Goal: Task Accomplishment & Management: Complete application form

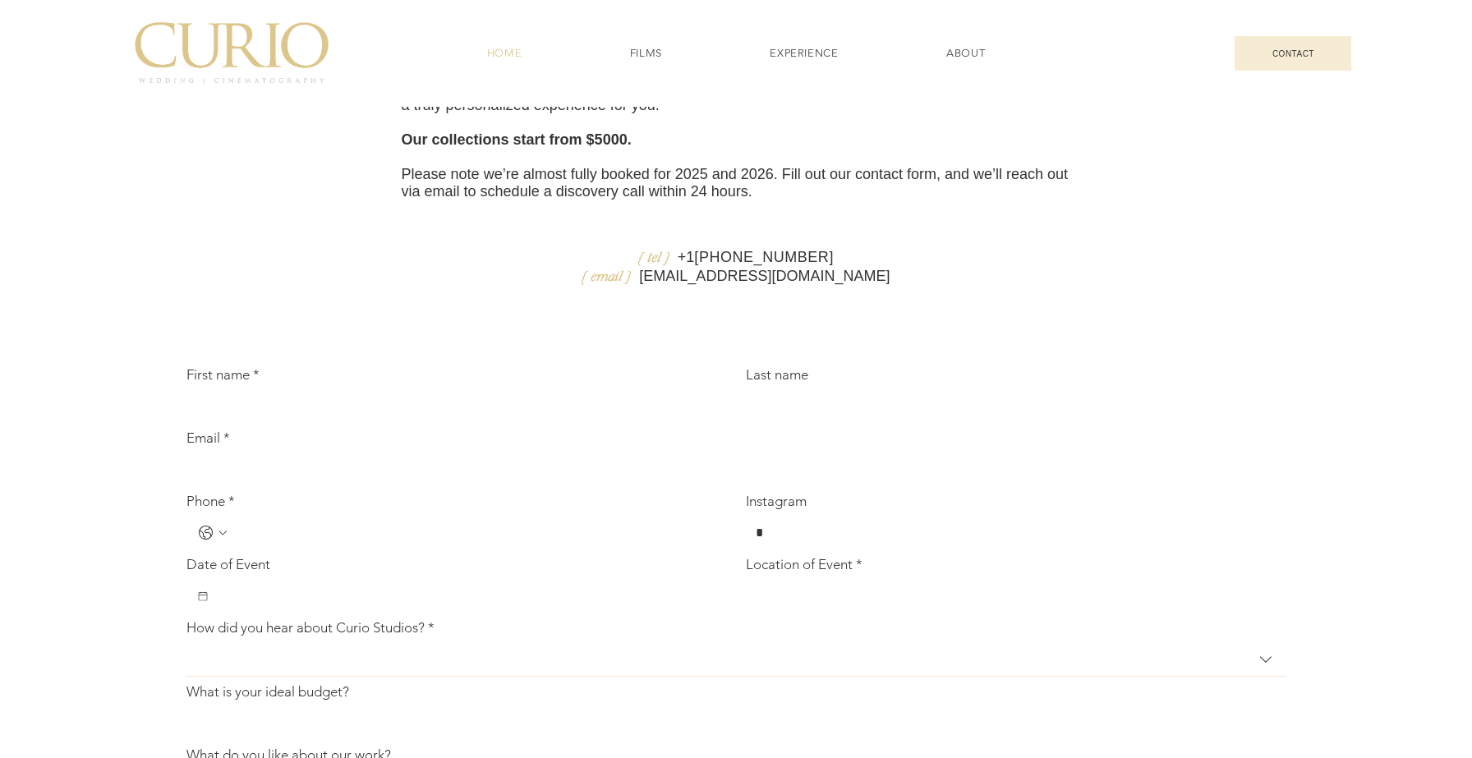
scroll to position [5200, 0]
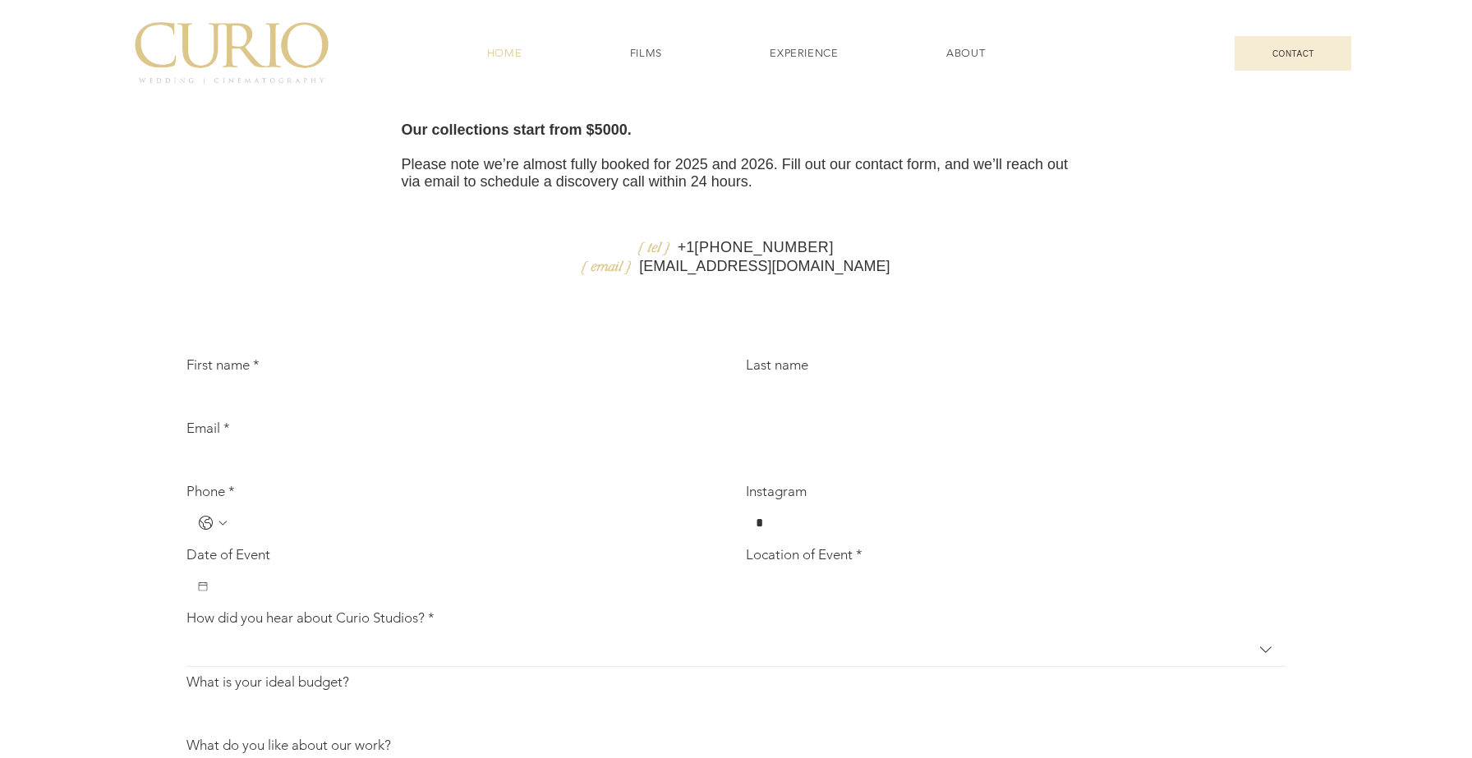
click at [307, 380] on div "First name *" at bounding box center [457, 369] width 540 height 24
click at [303, 413] on input "First name *" at bounding box center [452, 396] width 530 height 33
type input "*****"
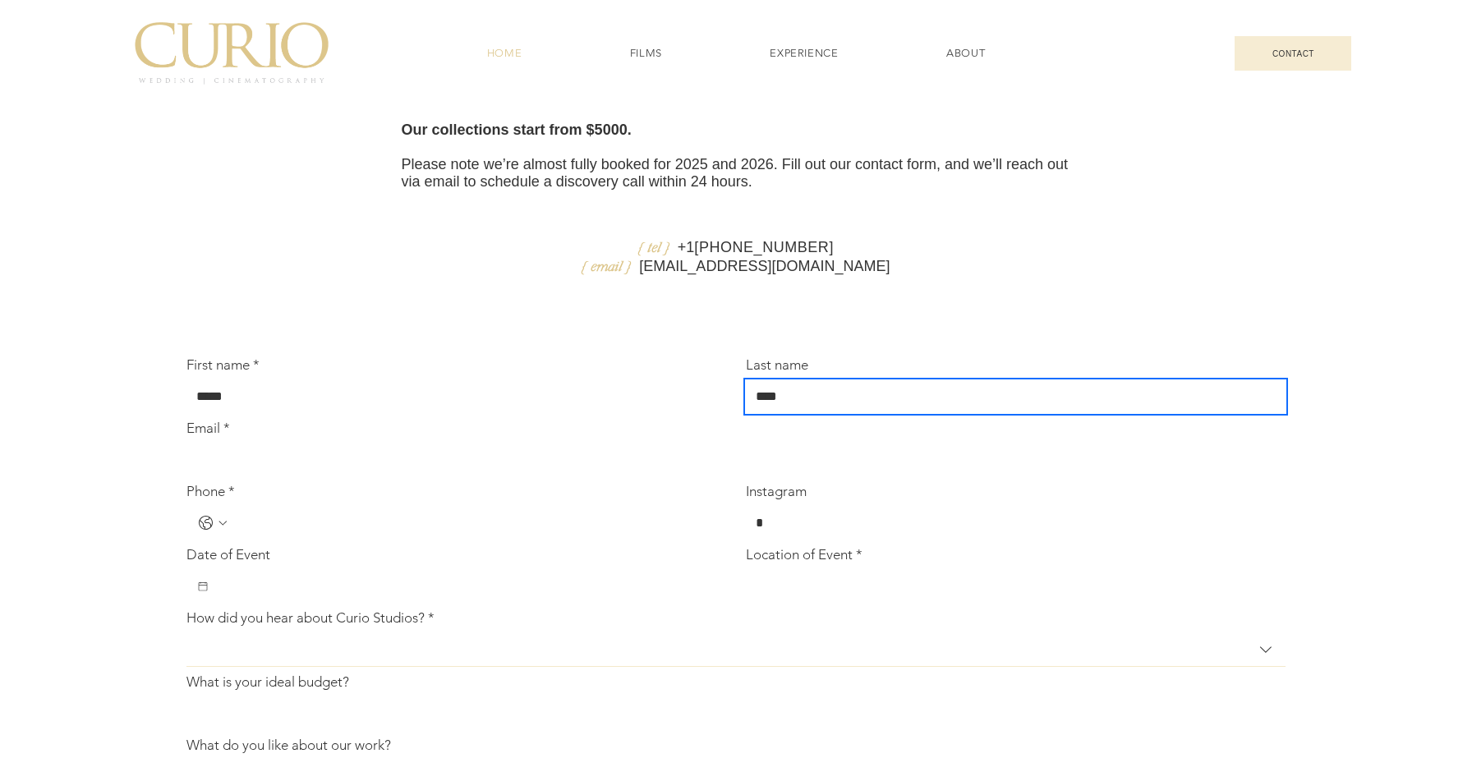
type input "****"
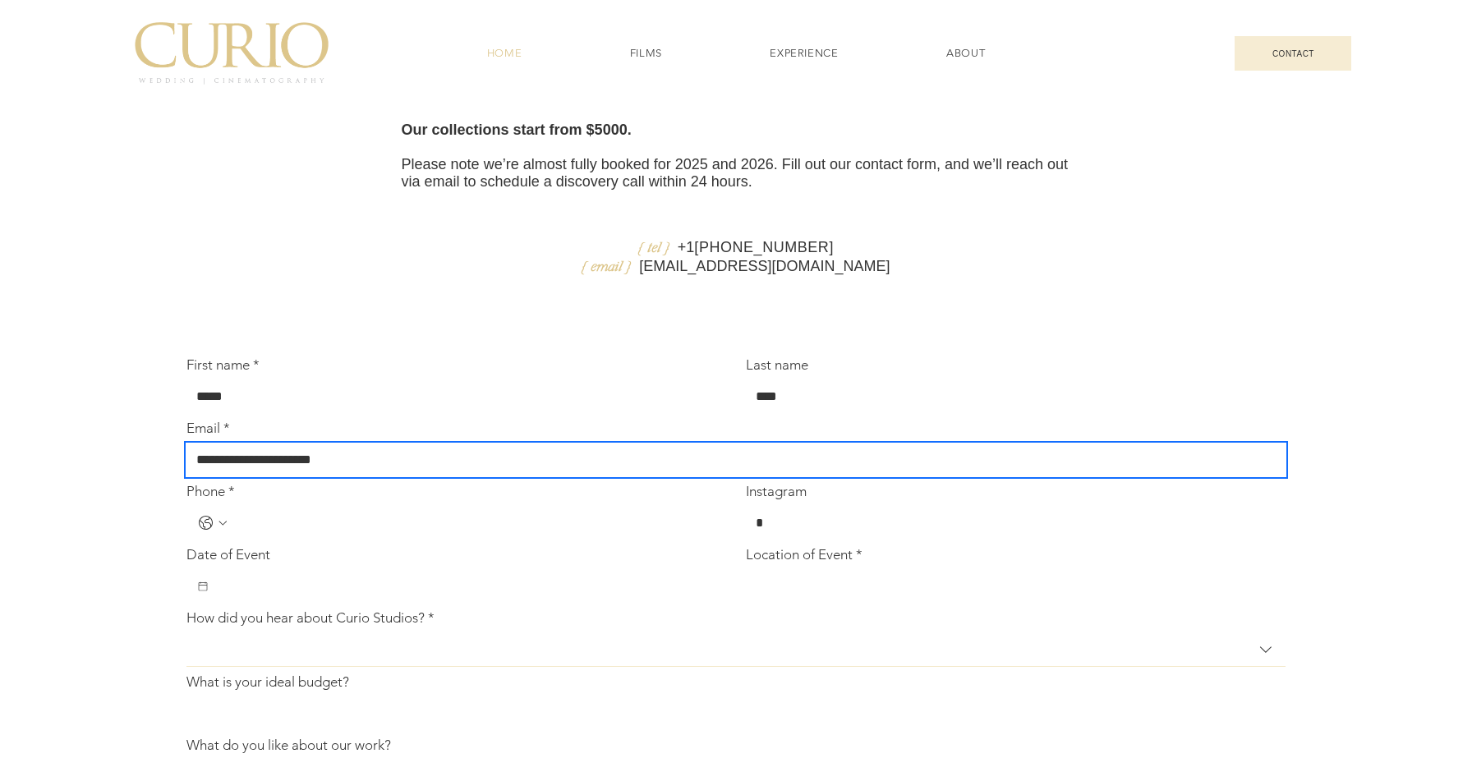
type input "**********"
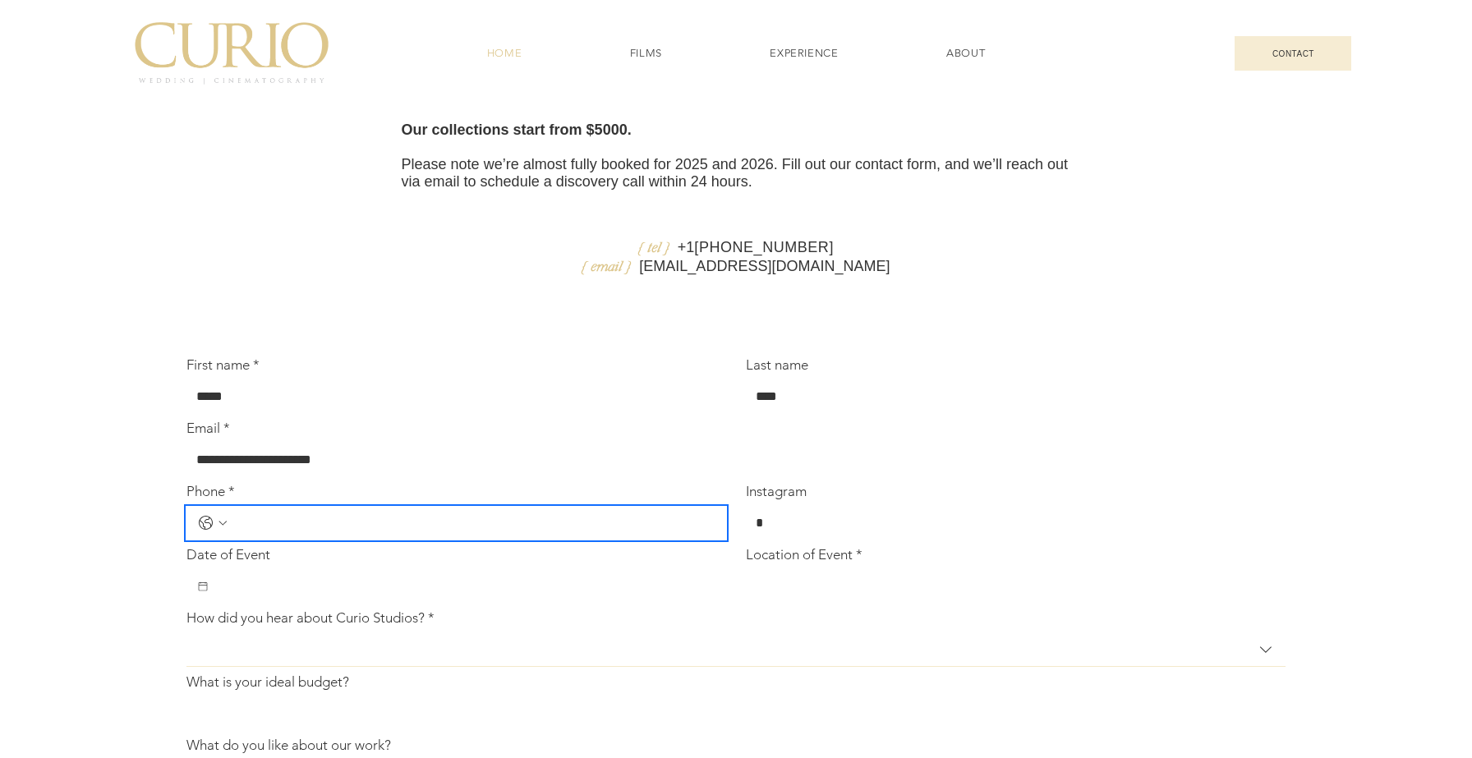
click at [290, 540] on input "Phone *" at bounding box center [472, 523] width 487 height 33
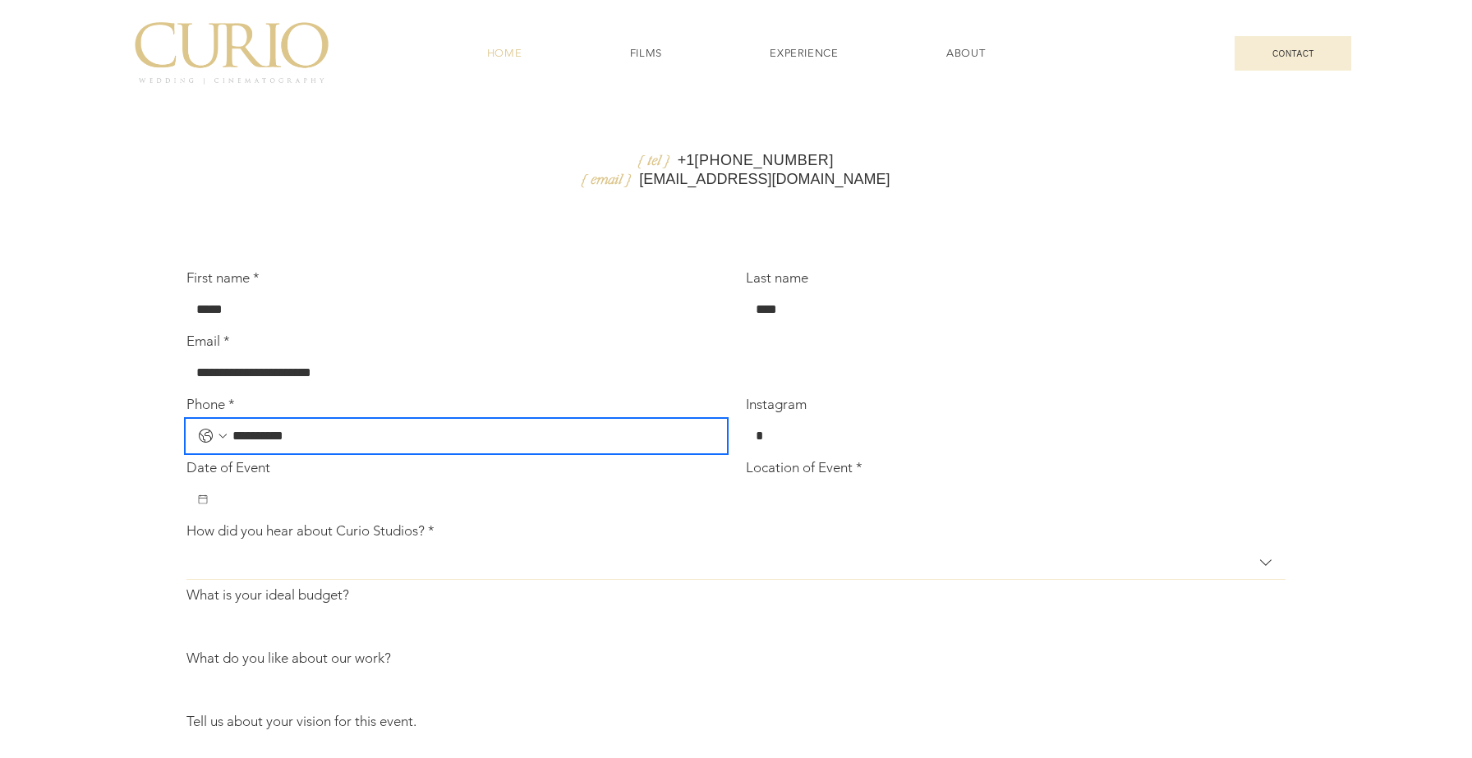
scroll to position [5416, 0]
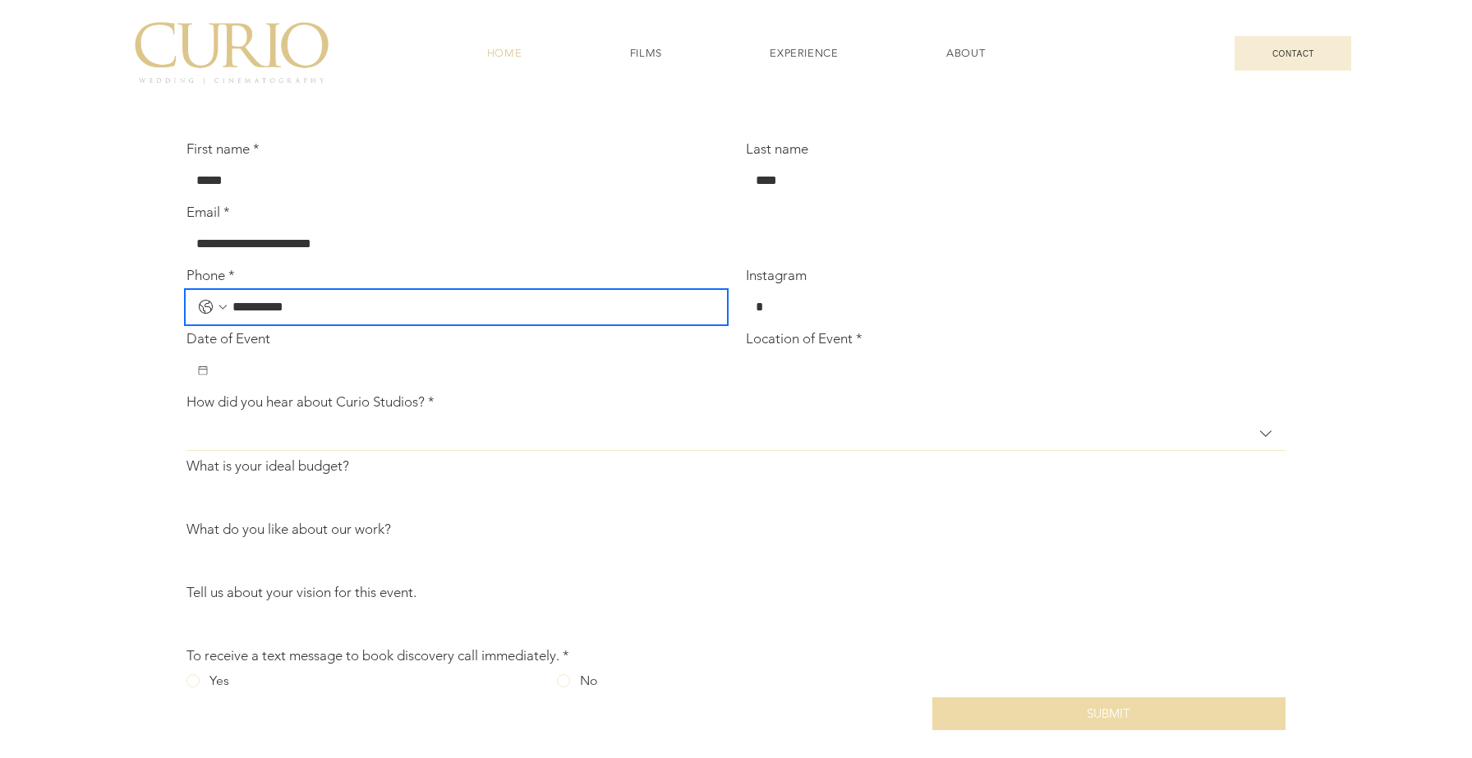
type input "**********"
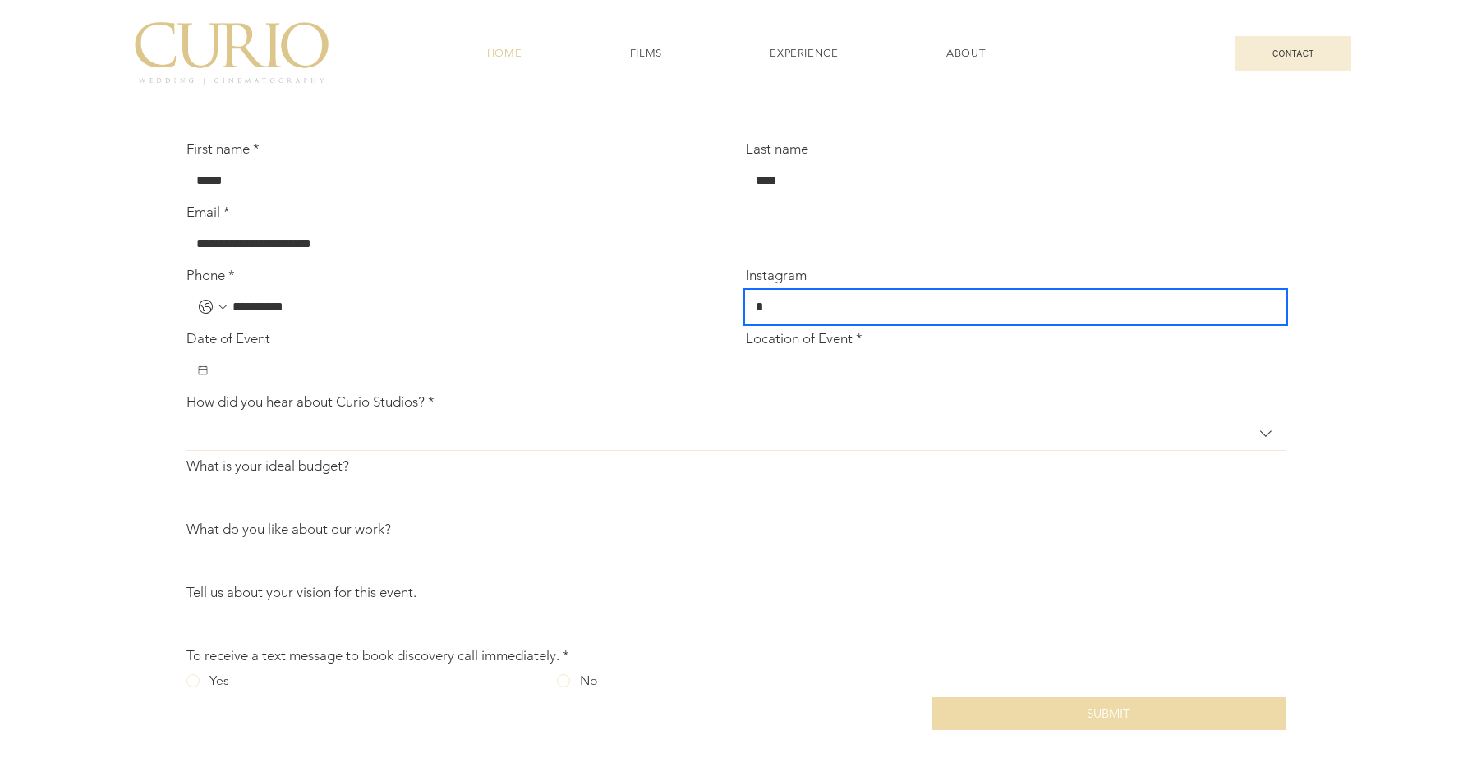
click at [851, 324] on input "Instagram" at bounding box center [1011, 307] width 530 height 33
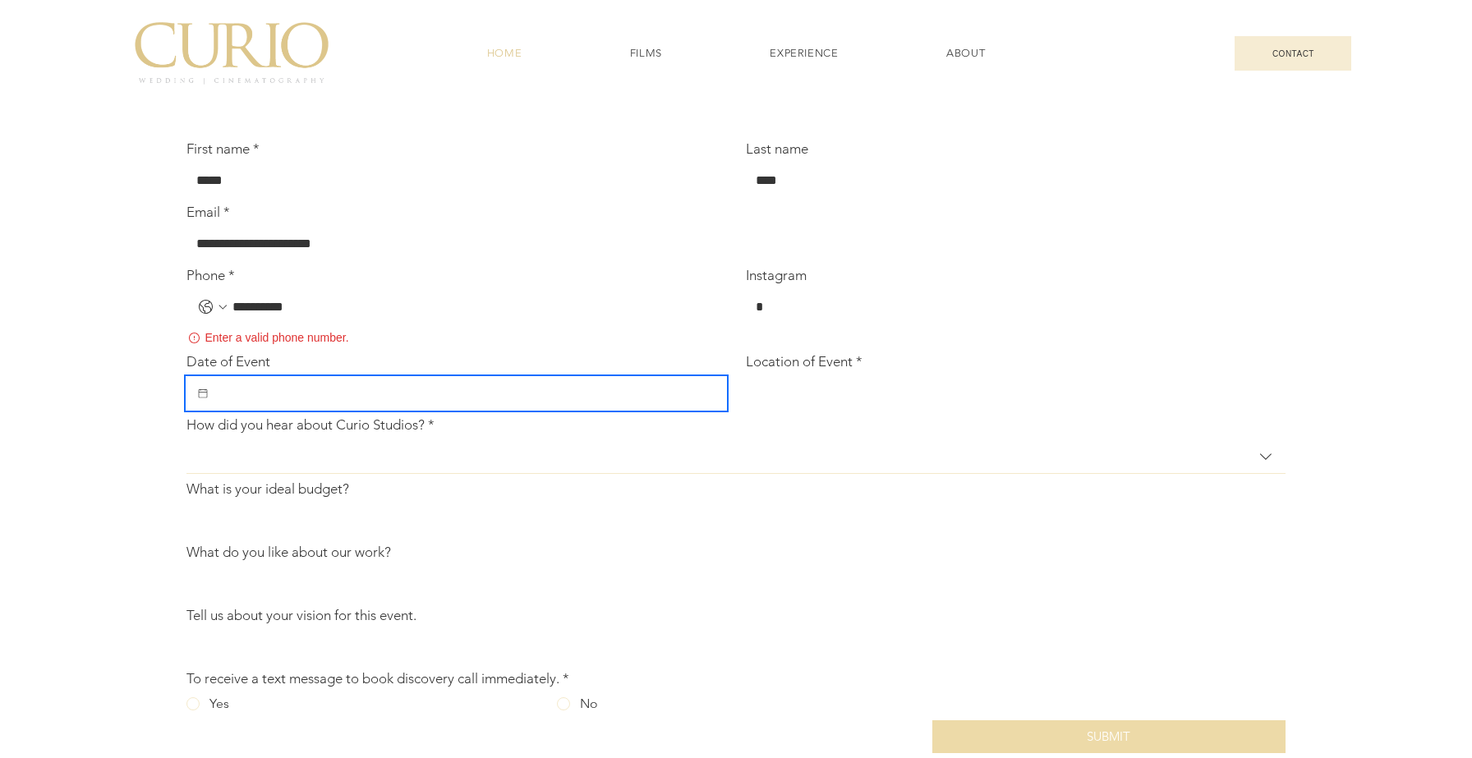
click at [463, 410] on input "Date of Event" at bounding box center [463, 393] width 507 height 33
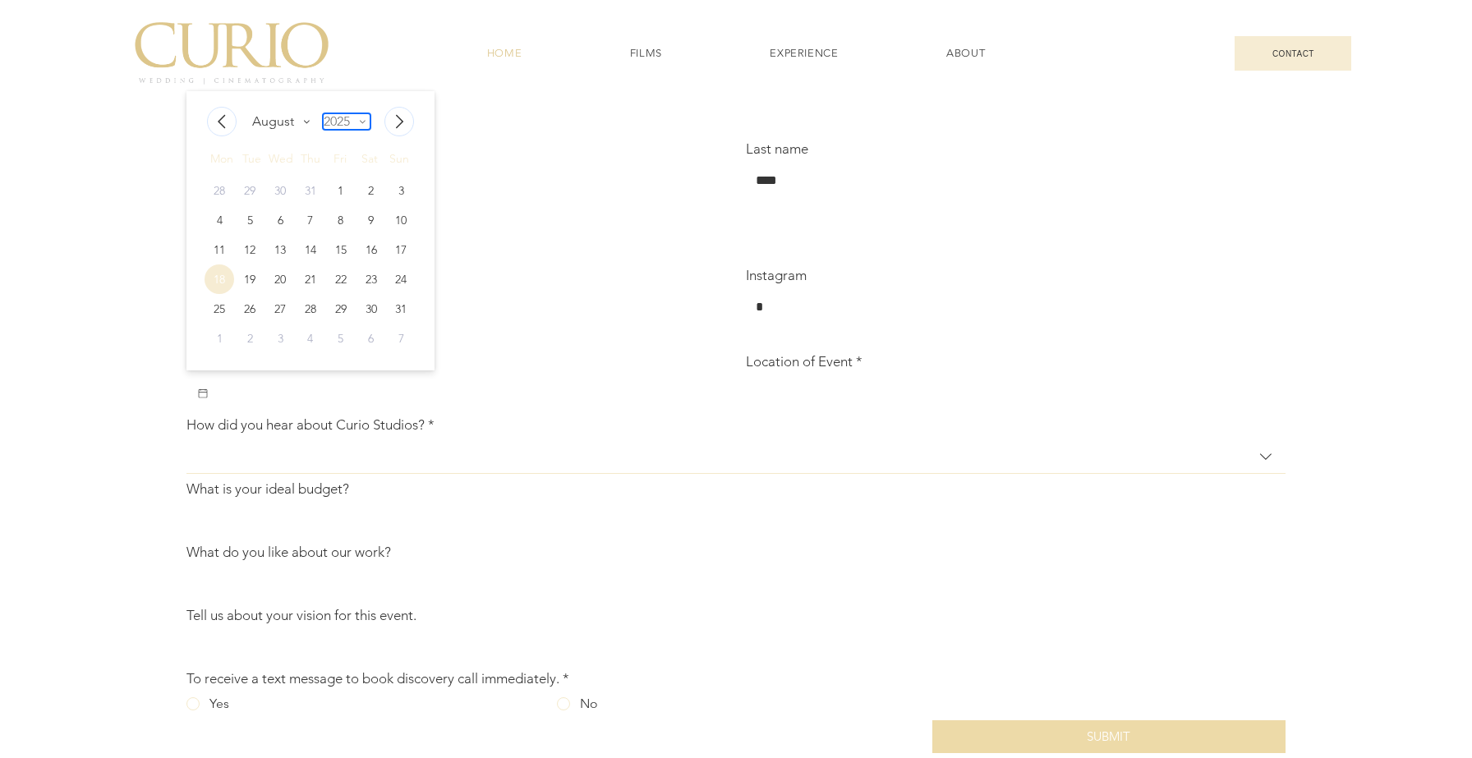
click at [366, 129] on icon "Select year 2025" at bounding box center [360, 121] width 20 height 15
click at [339, 174] on div "2026" at bounding box center [328, 164] width 23 height 20
click at [307, 129] on icon "Select month August" at bounding box center [304, 121] width 20 height 15
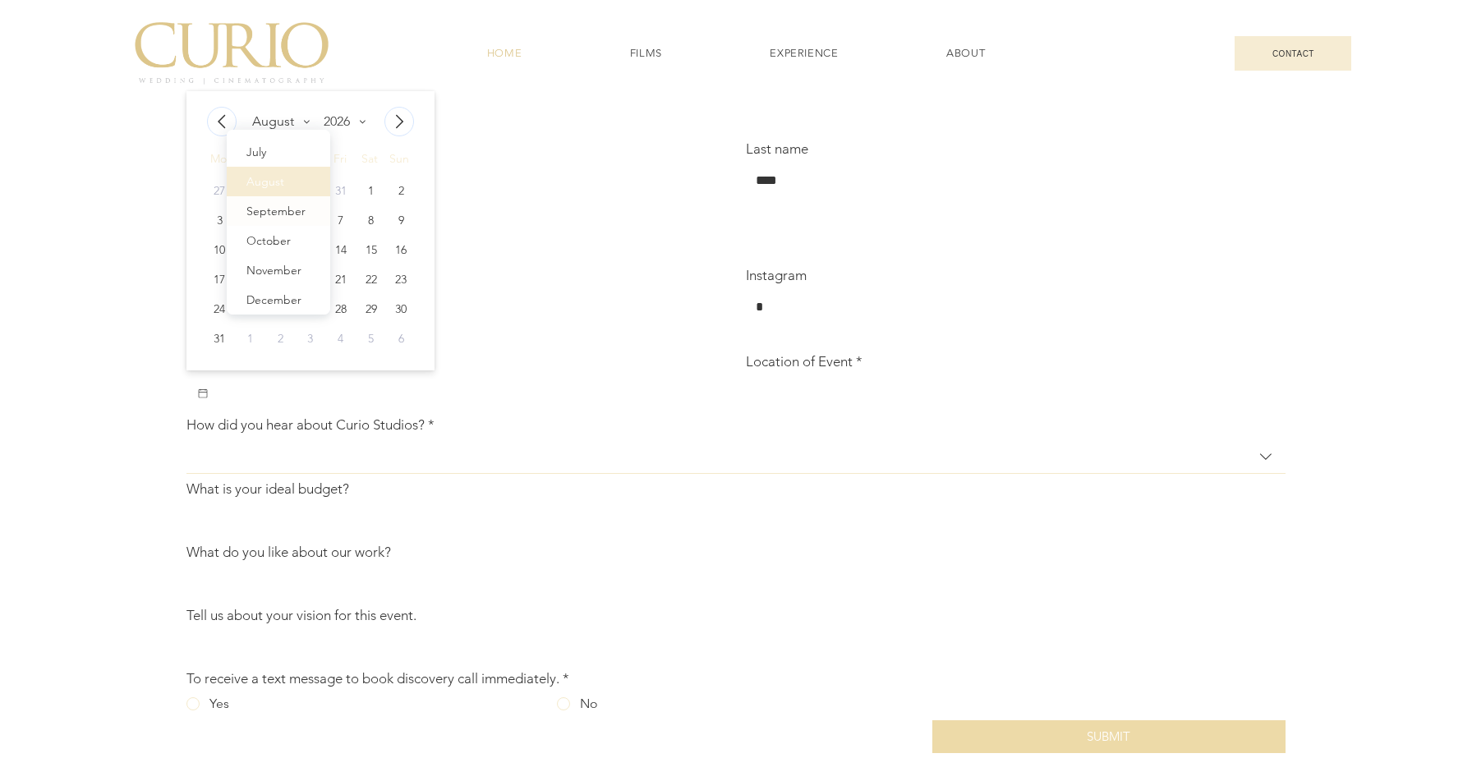
click at [304, 226] on div "September" at bounding box center [276, 211] width 69 height 30
click at [375, 265] on div "19" at bounding box center [372, 250] width 30 height 30
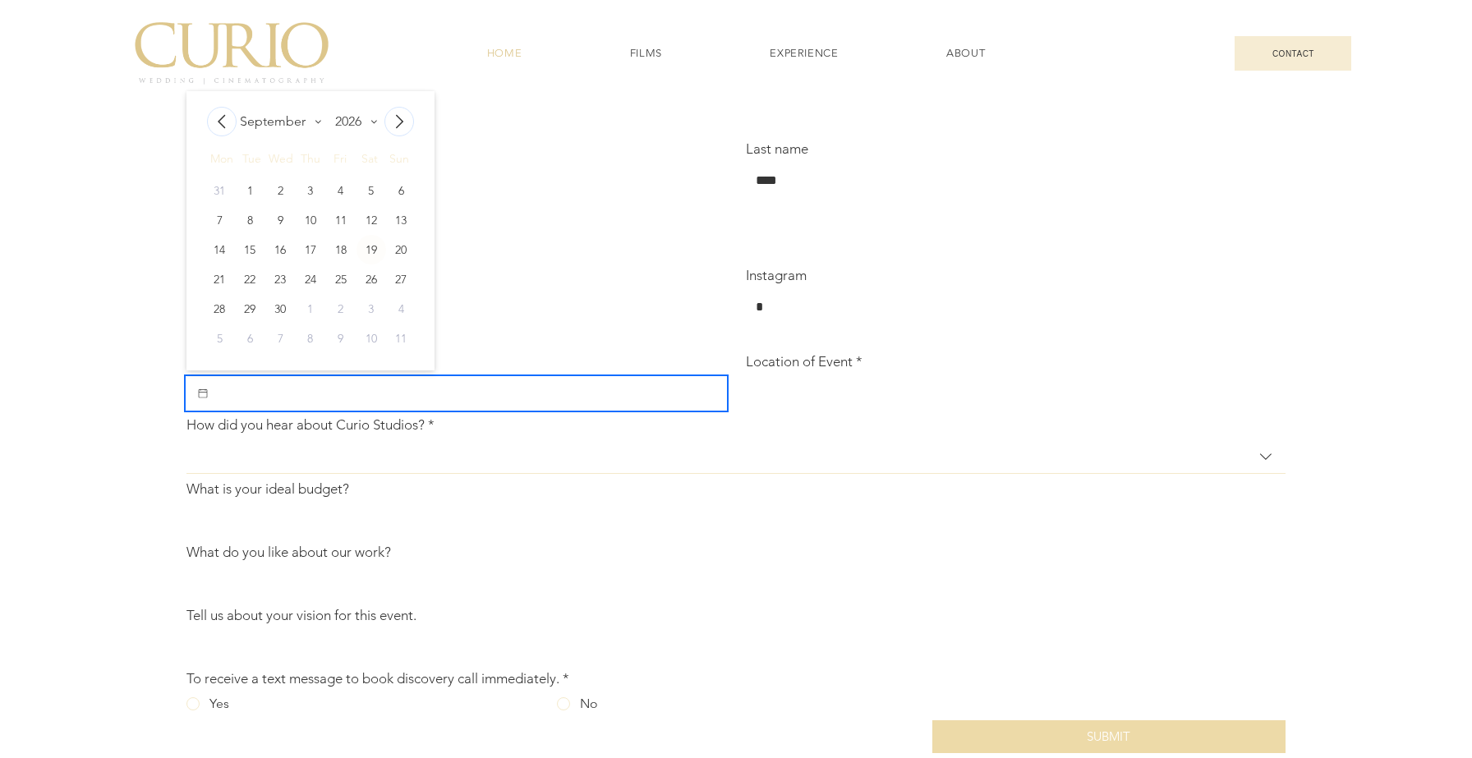
type input "**********"
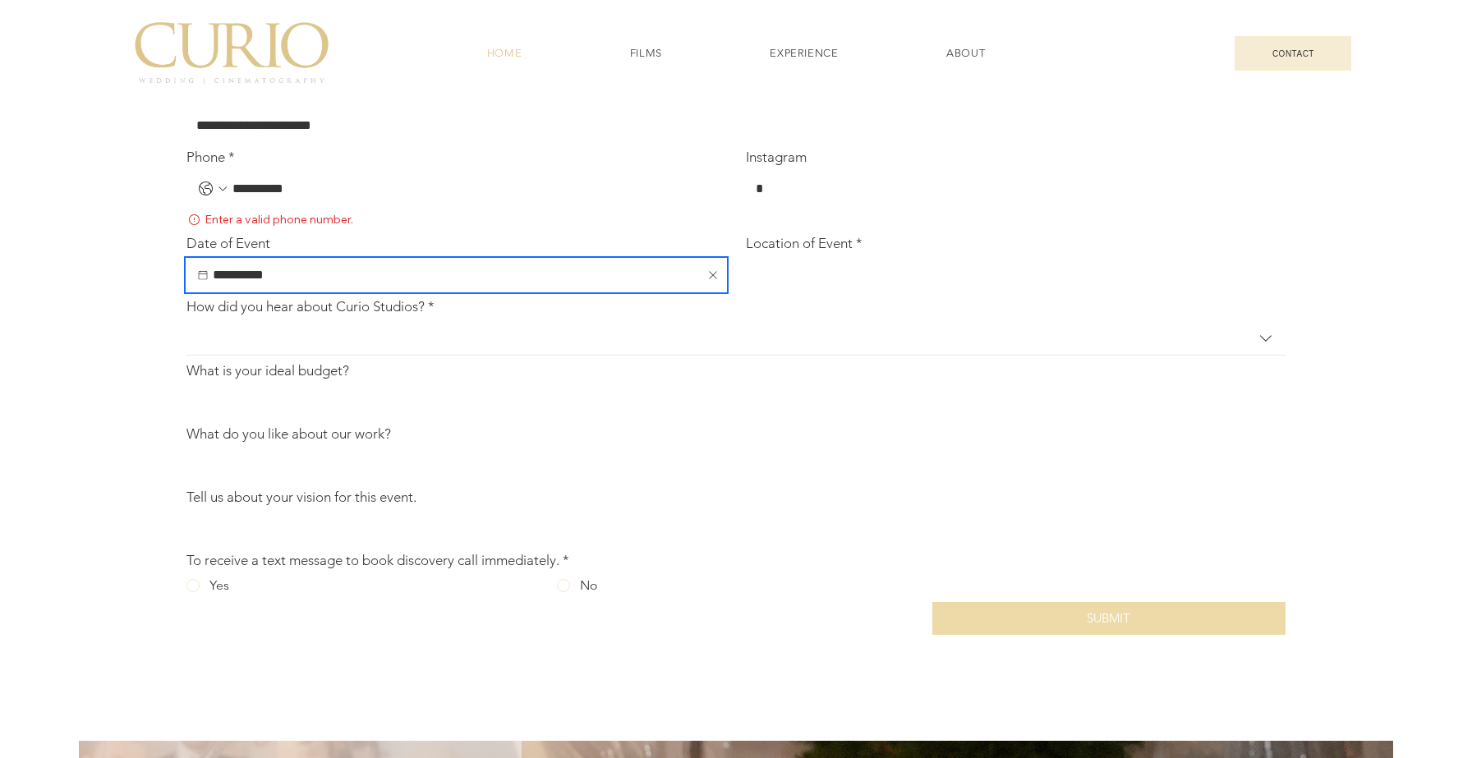
scroll to position [5562, 0]
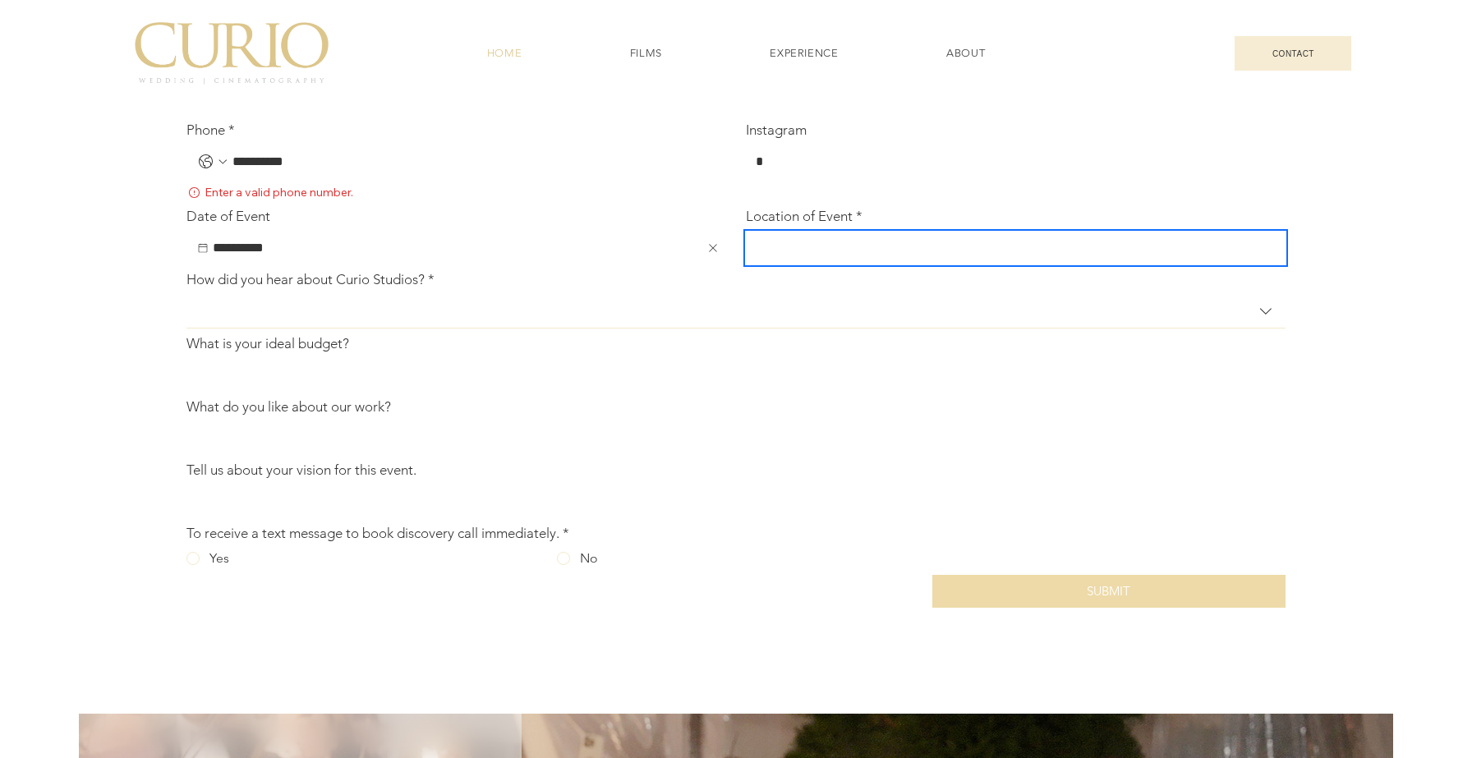
click at [837, 265] on input "Location of Event *" at bounding box center [1011, 248] width 530 height 33
type input "**********"
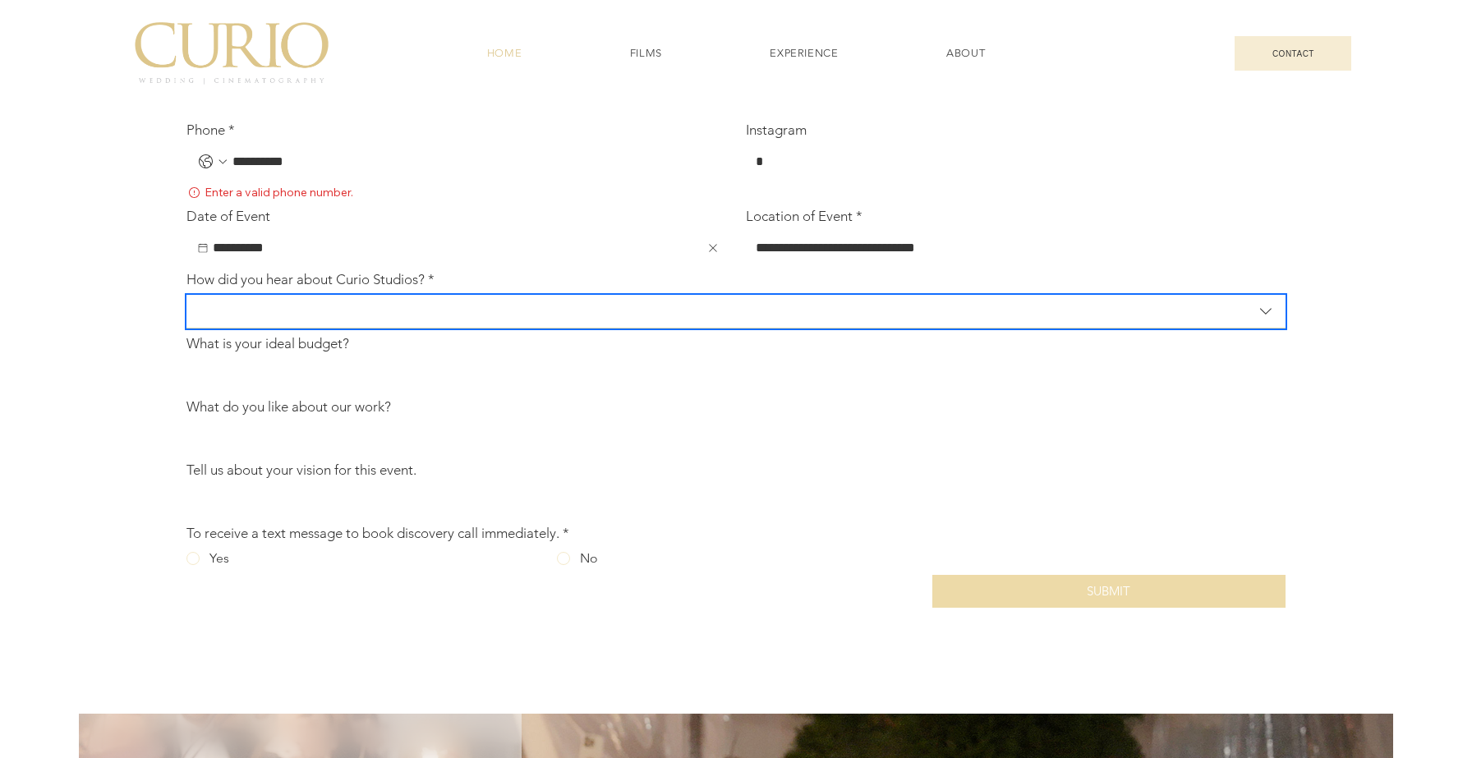
click at [470, 319] on span "How did you hear about Curio Studios?" at bounding box center [724, 311] width 1056 height 16
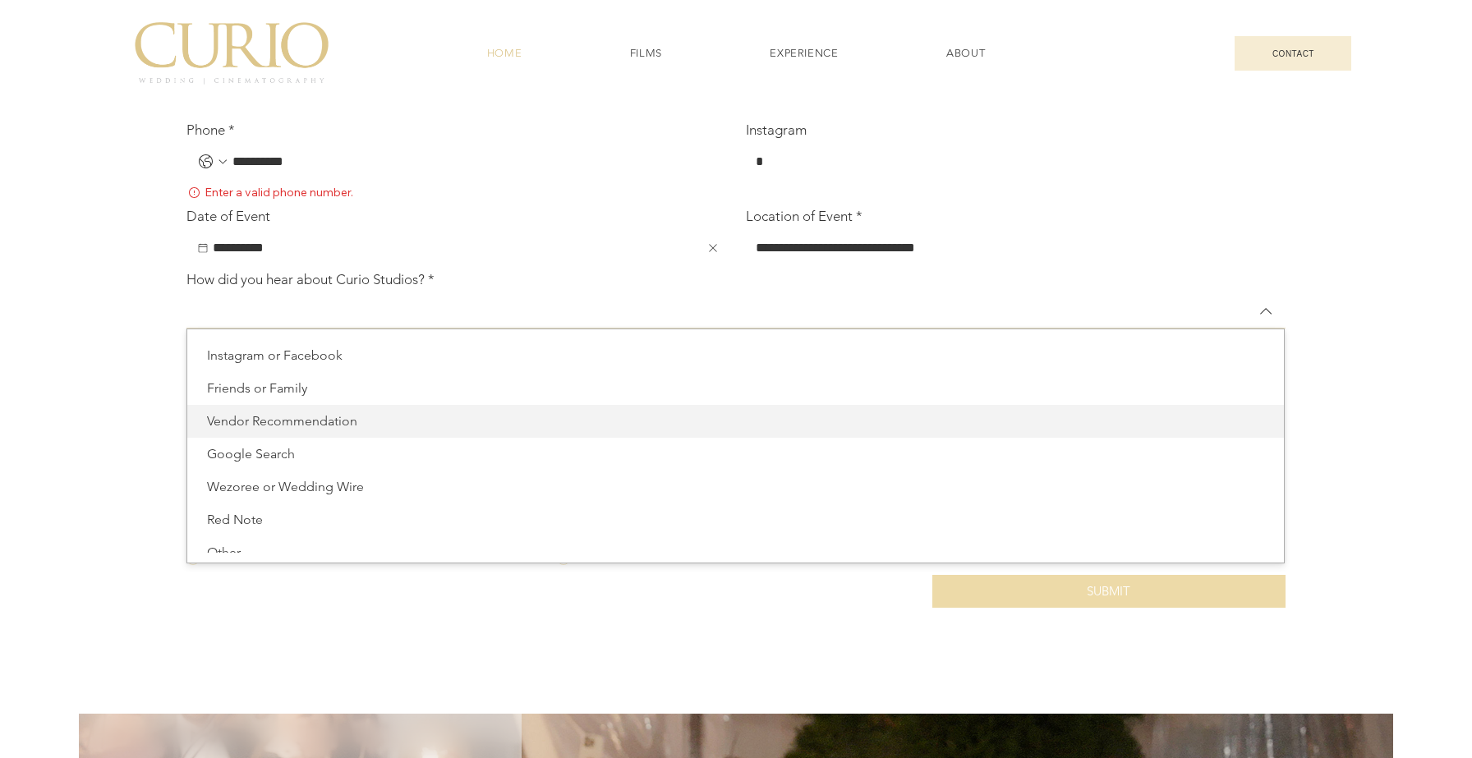
click at [426, 431] on span "Vendor Recommendation" at bounding box center [735, 422] width 1077 height 20
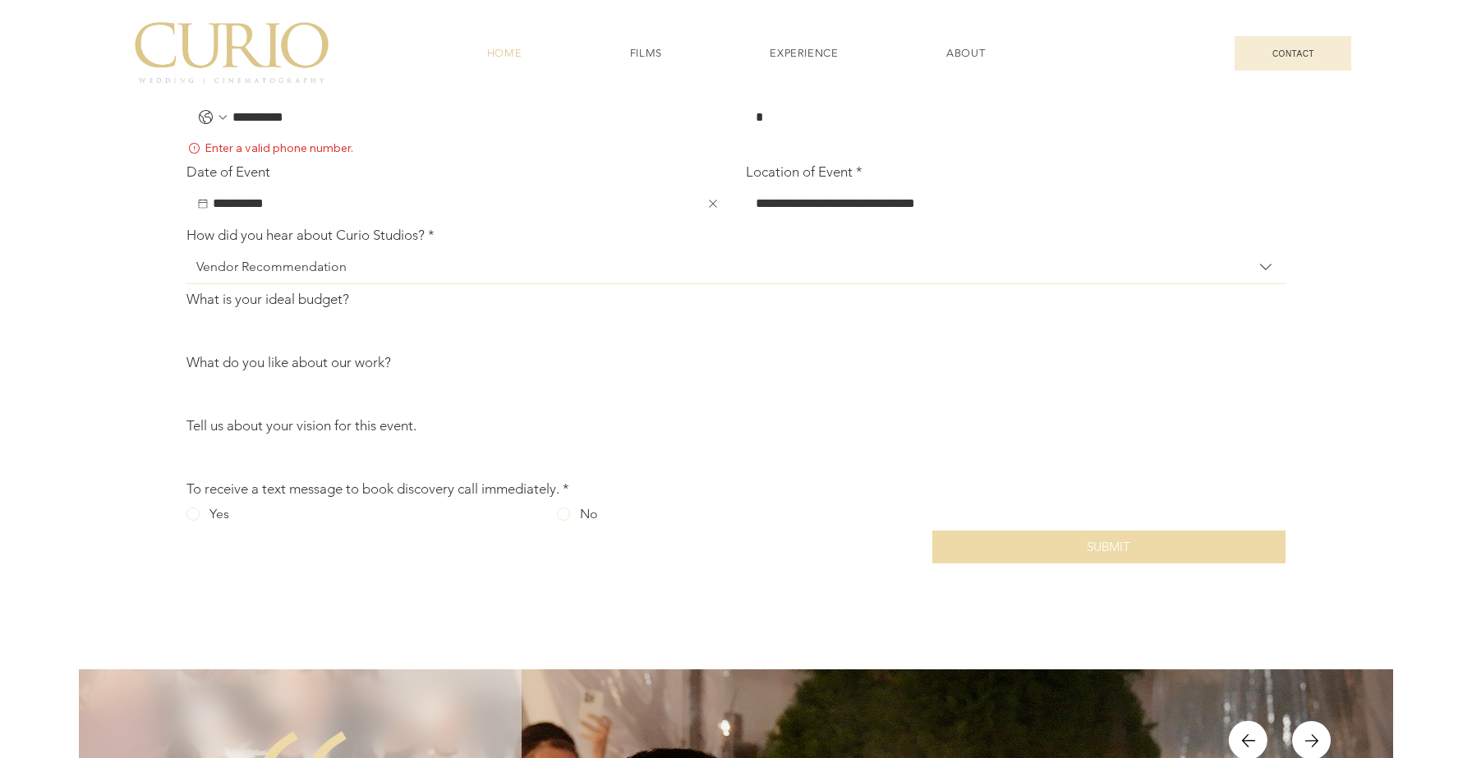
scroll to position [5626, 0]
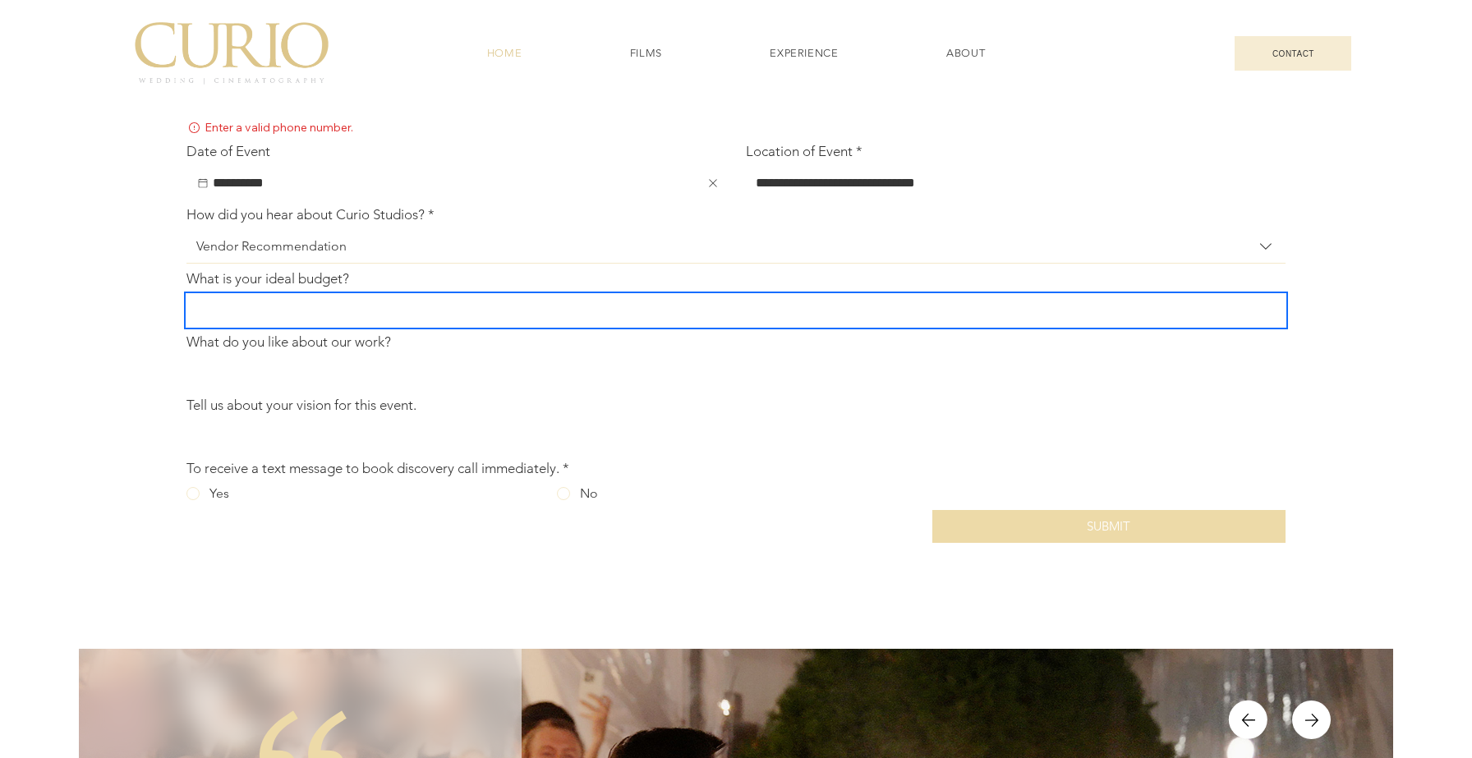
click at [352, 327] on input "What is your ideal budget?" at bounding box center [731, 310] width 1089 height 33
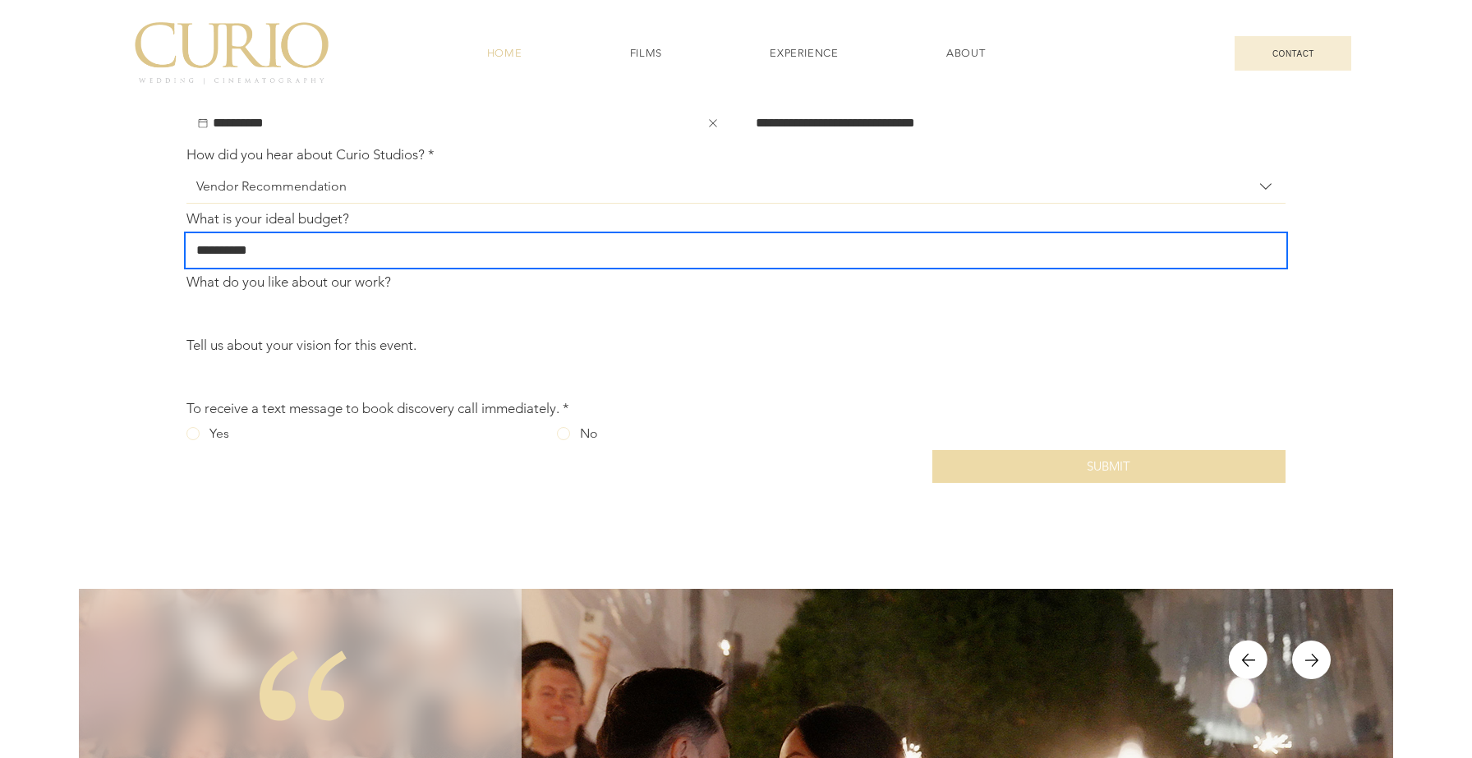
scroll to position [5689, 0]
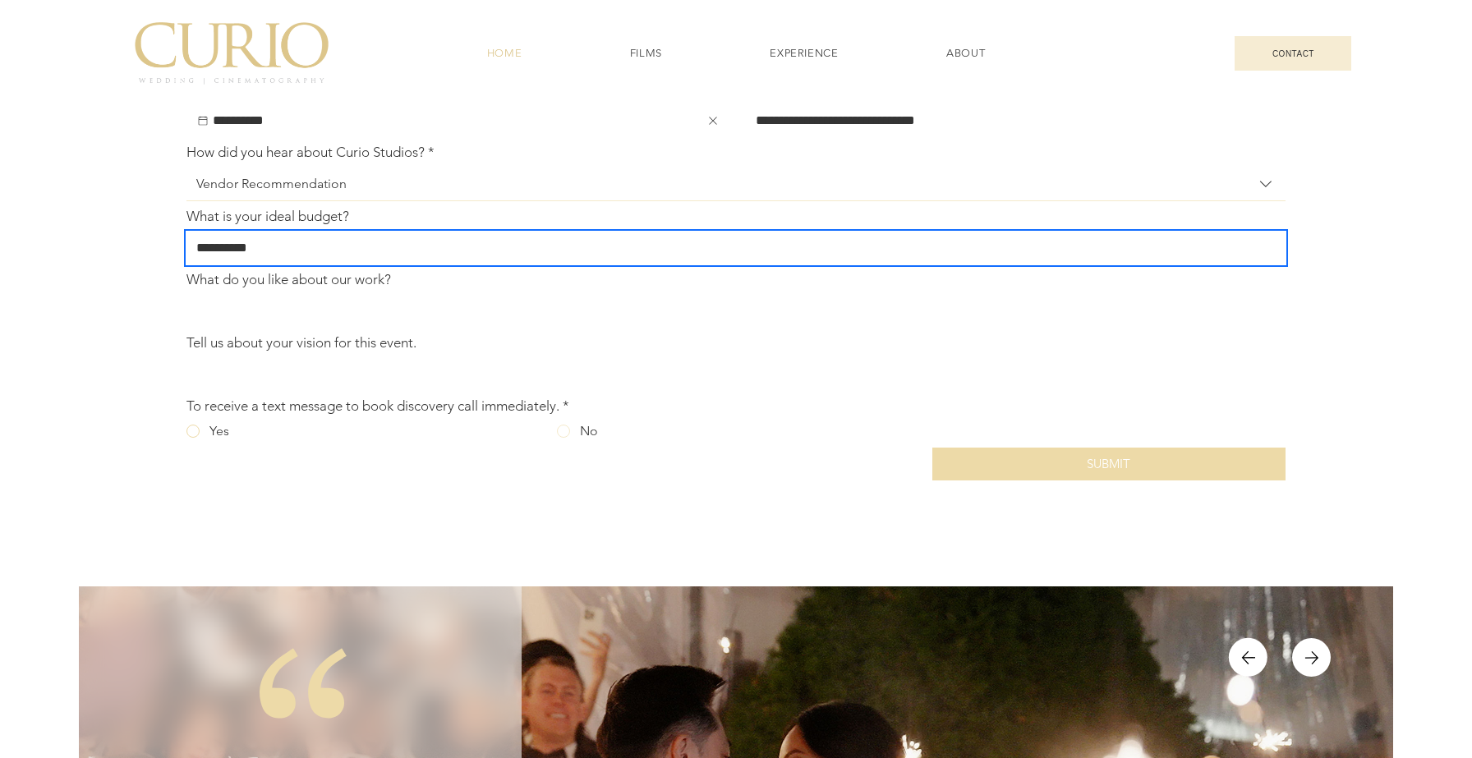
type input "**********"
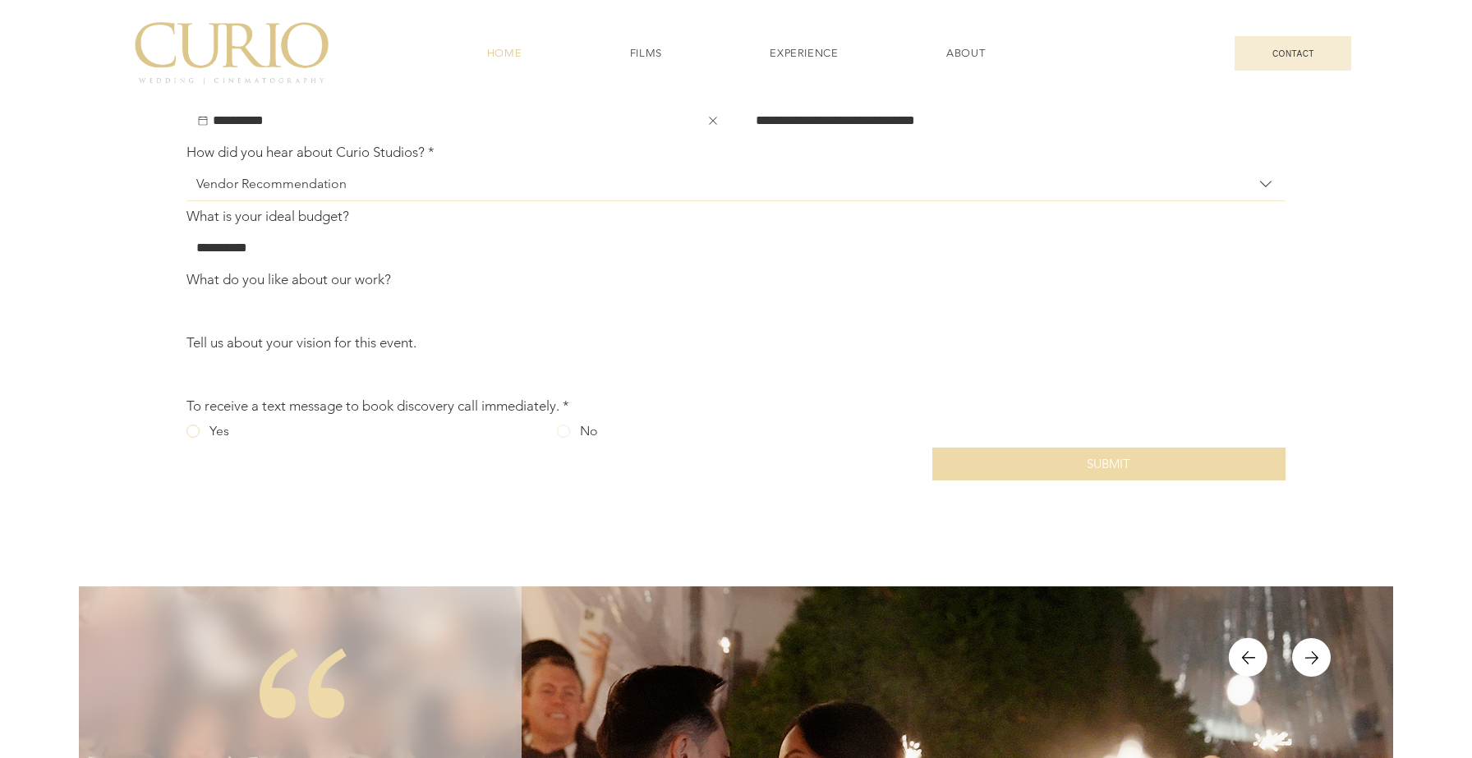
click at [218, 441] on div "Yes" at bounding box center [220, 431] width 20 height 20
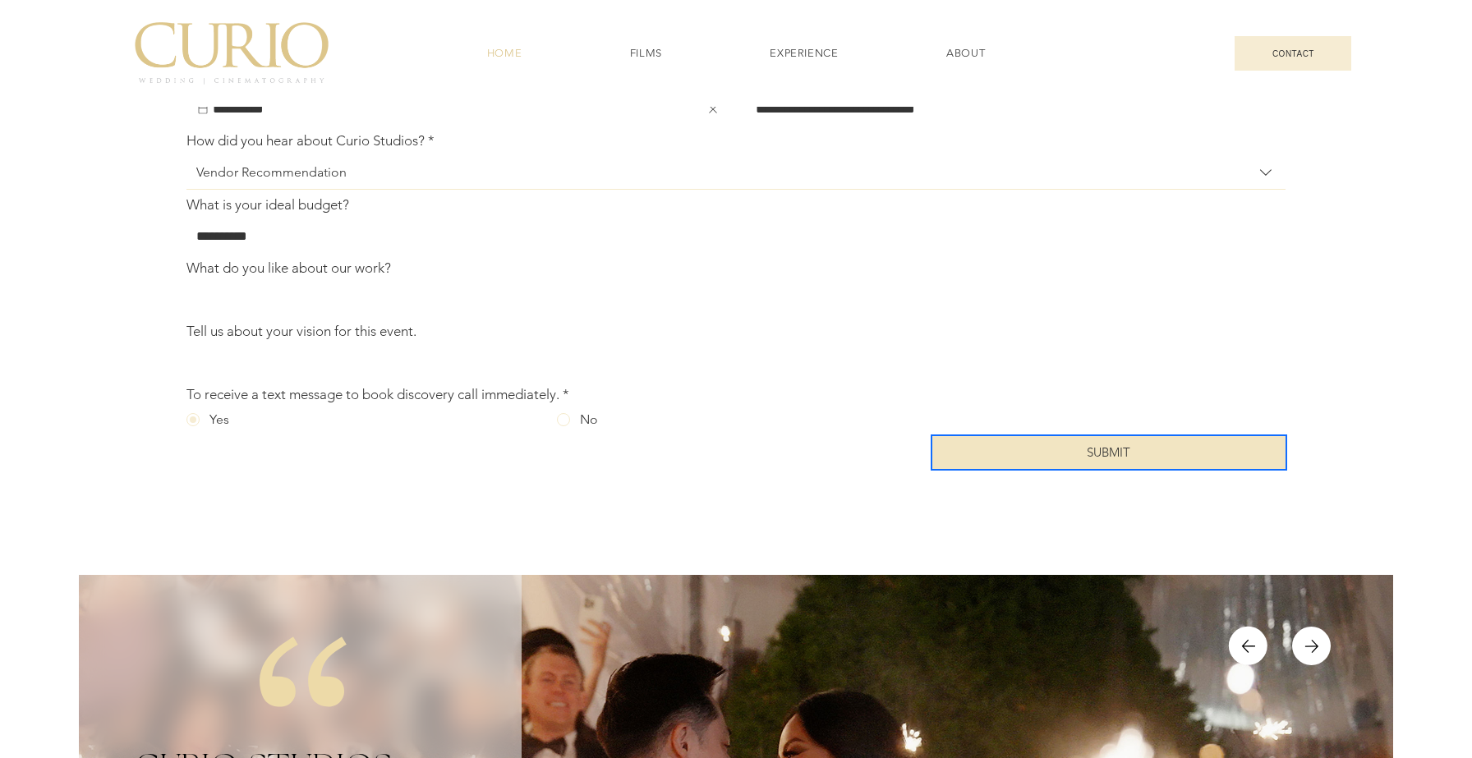
click at [1089, 469] on button "SUBMIT" at bounding box center [1109, 452] width 353 height 33
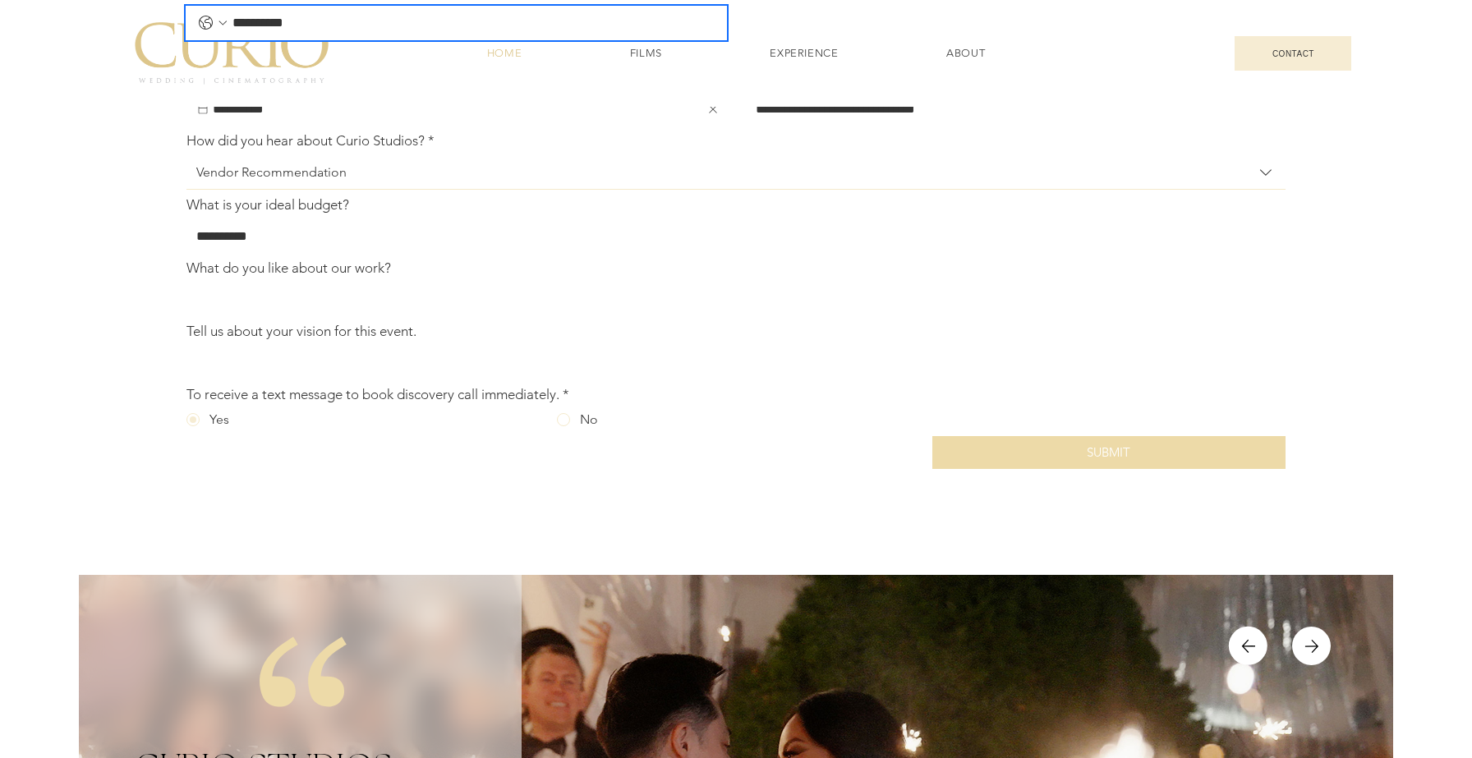
scroll to position [5560, 0]
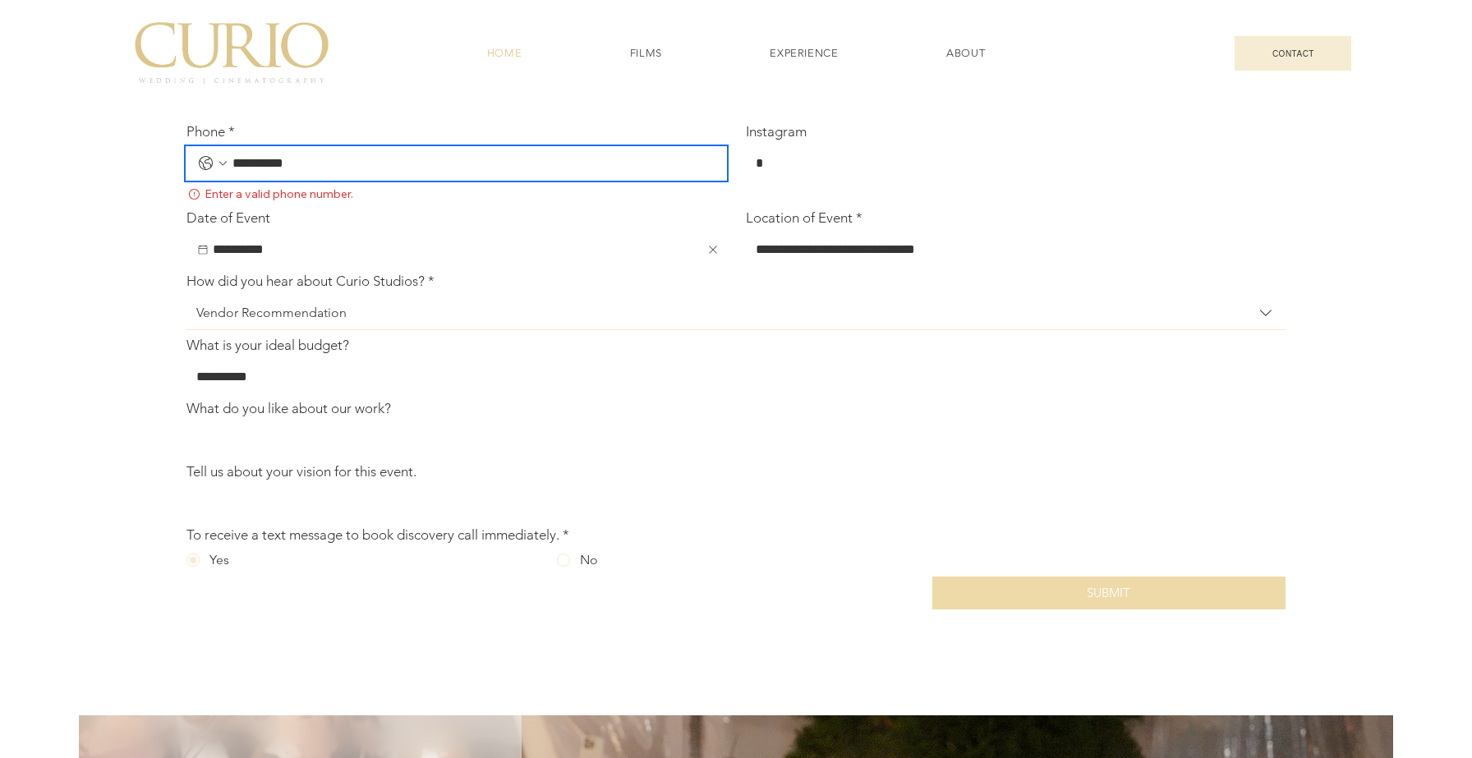
click at [253, 180] on input "Phone *" at bounding box center [472, 163] width 487 height 33
click at [276, 180] on input "Phone *" at bounding box center [472, 163] width 487 height 33
type input "**********"
click at [214, 173] on icon "Phone. Phone. Select a country code" at bounding box center [206, 164] width 20 height 20
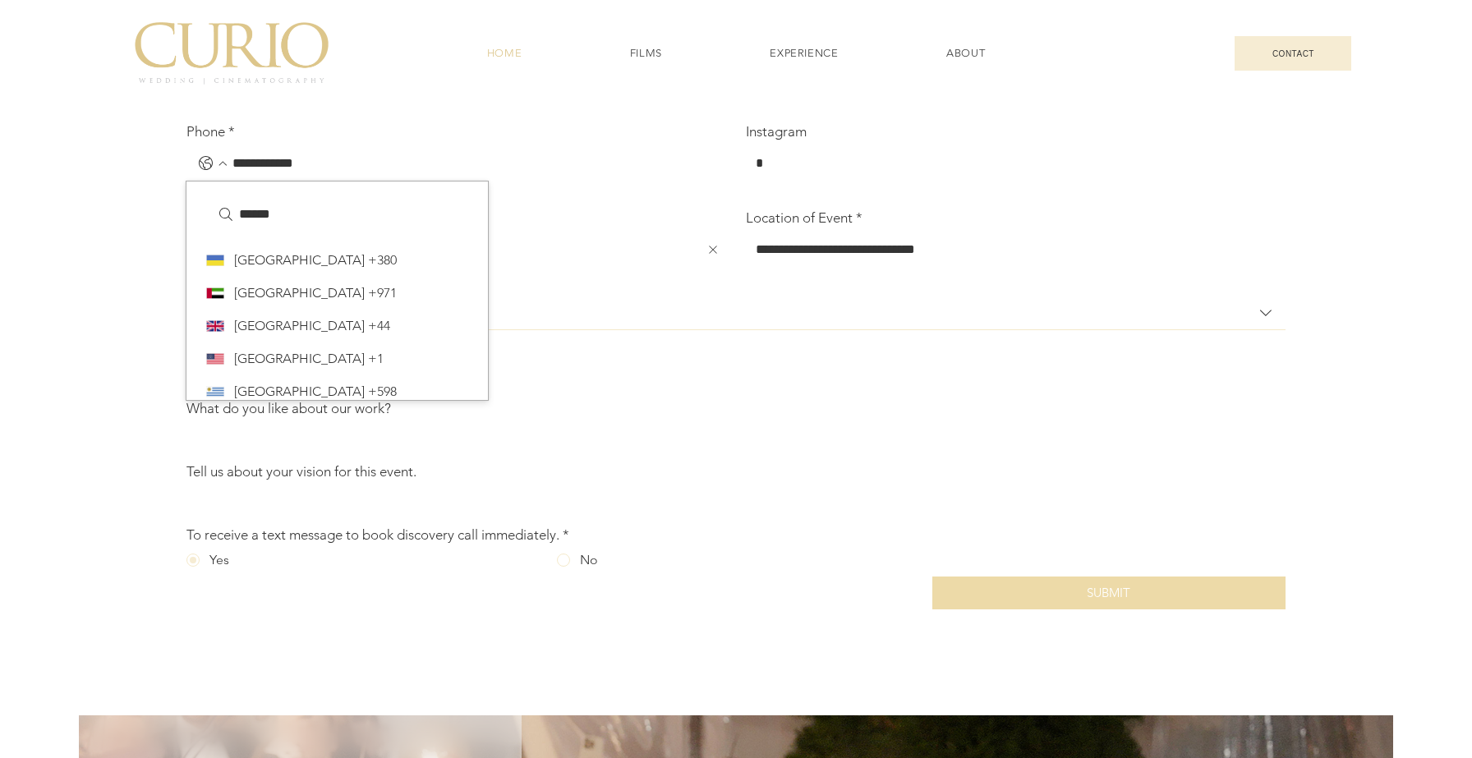
scroll to position [7357, 0]
click at [296, 366] on span "United States" at bounding box center [300, 357] width 131 height 16
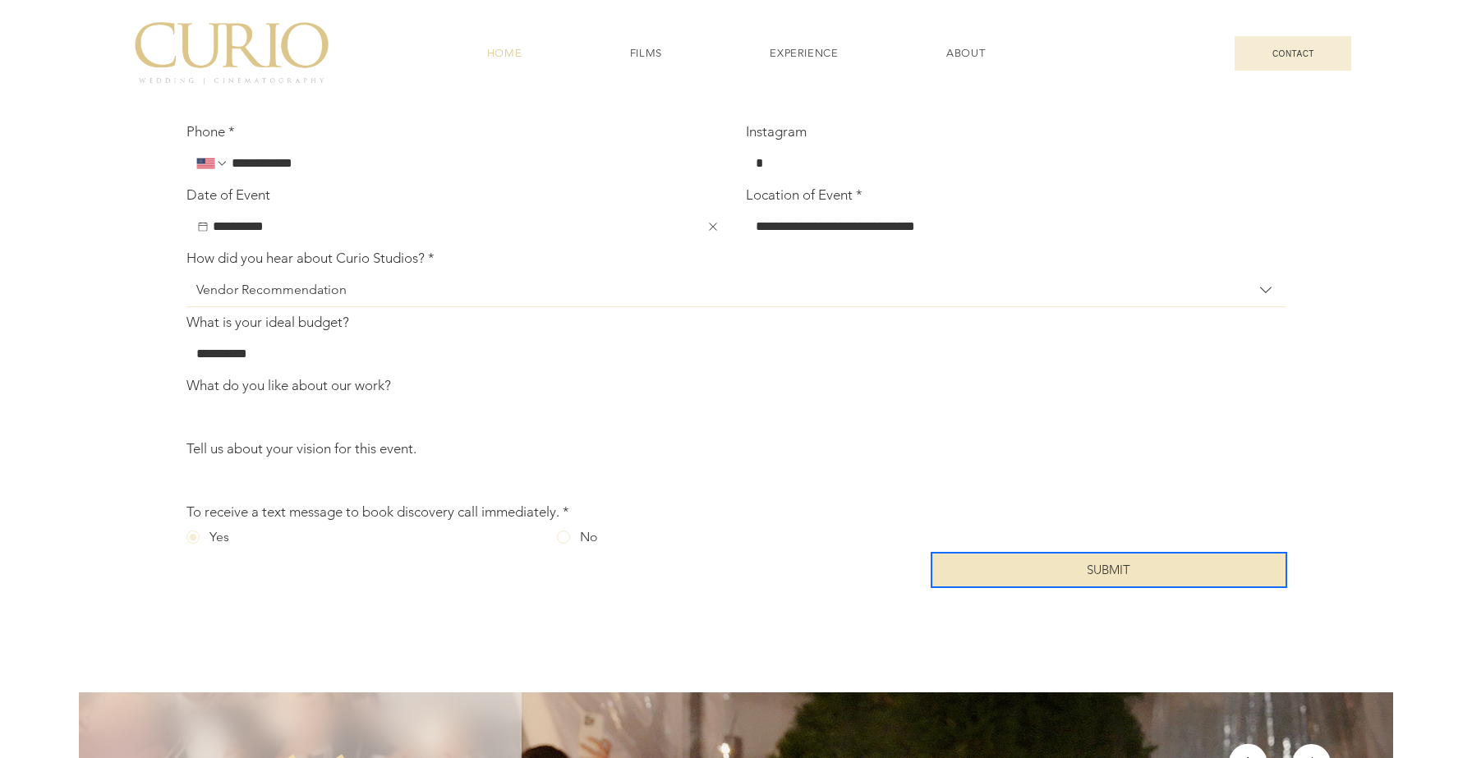
click at [1062, 587] on button "SUBMIT" at bounding box center [1109, 570] width 353 height 33
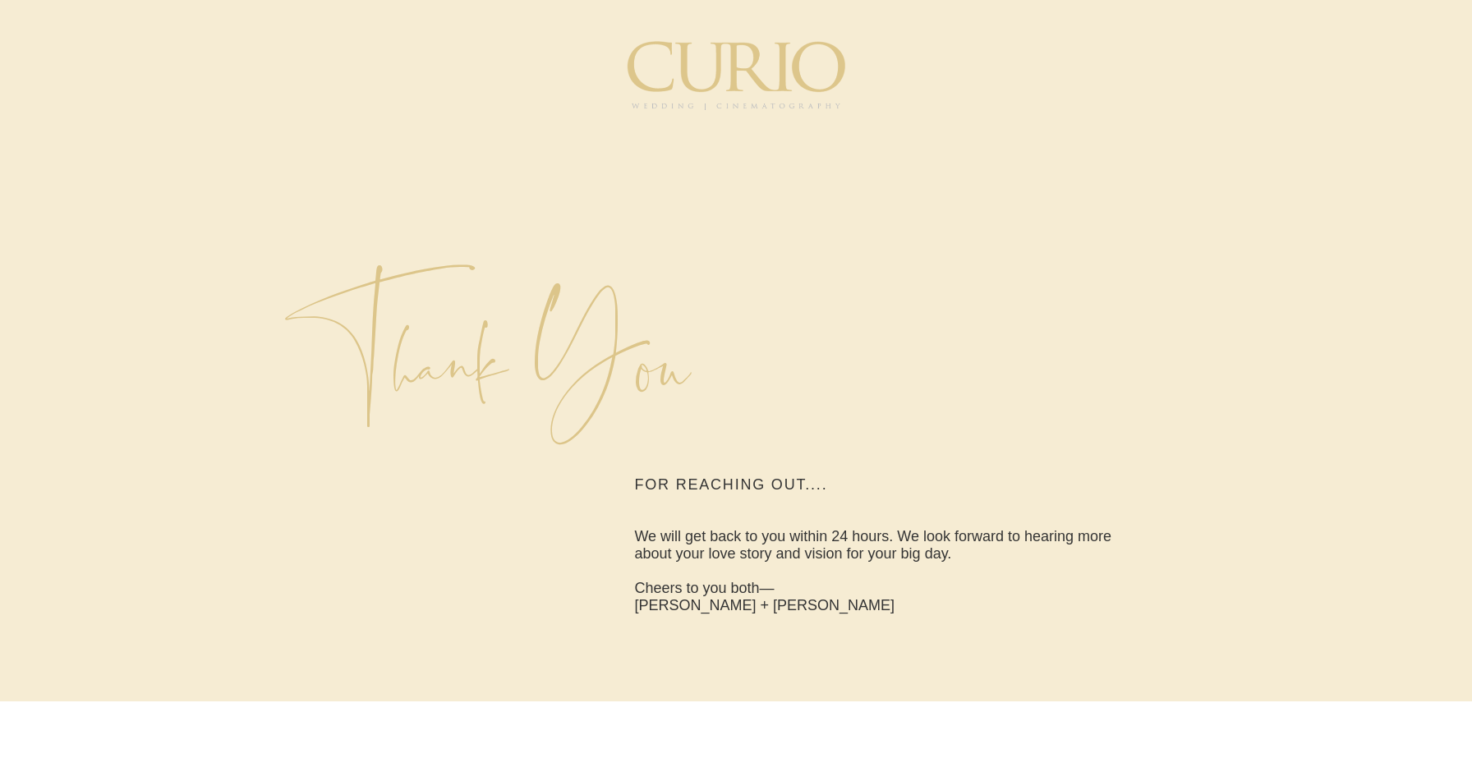
click at [699, 73] on img "main content" at bounding box center [736, 75] width 219 height 69
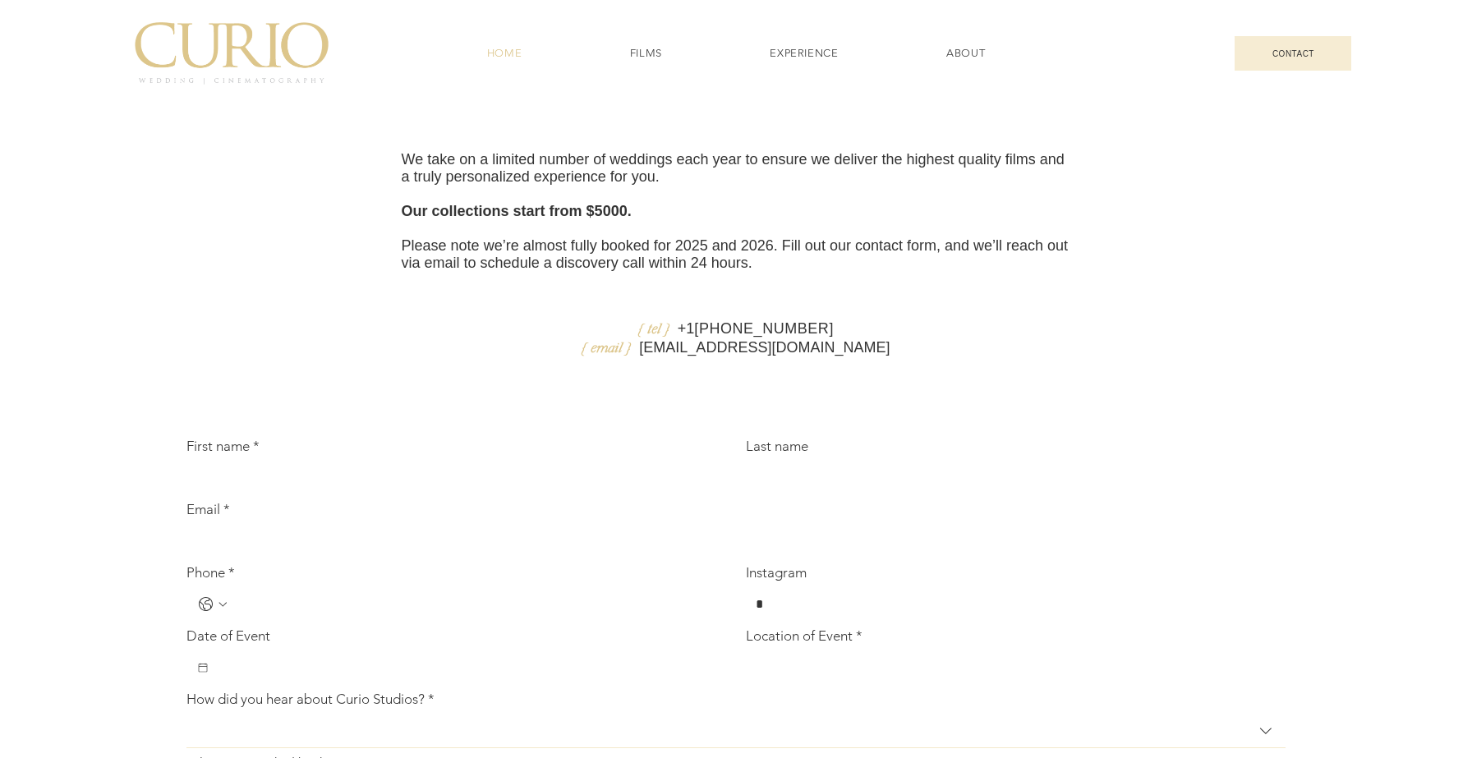
scroll to position [5133, 0]
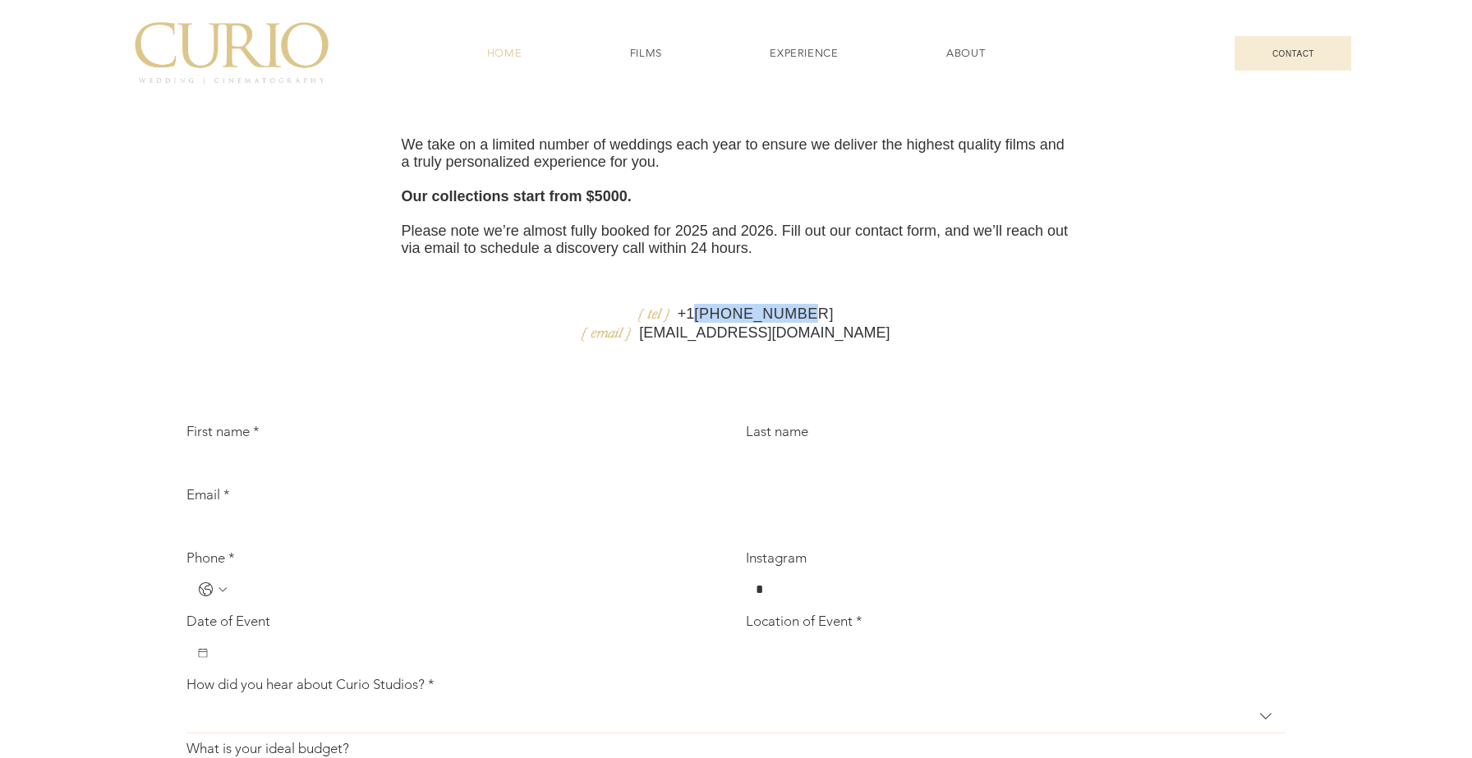
drag, startPoint x: 844, startPoint y: 367, endPoint x: 724, endPoint y: 368, distance: 120.0
click at [724, 323] on p "{ tel } [PHONE_NUMBER]" at bounding box center [737, 313] width 670 height 19
copy span "[PHONE_NUMBER]"
drag, startPoint x: 862, startPoint y: 393, endPoint x: 674, endPoint y: 396, distance: 188.2
click at [674, 342] on p "{ email } [EMAIL_ADDRESS][DOMAIN_NAME]" at bounding box center [737, 332] width 670 height 19
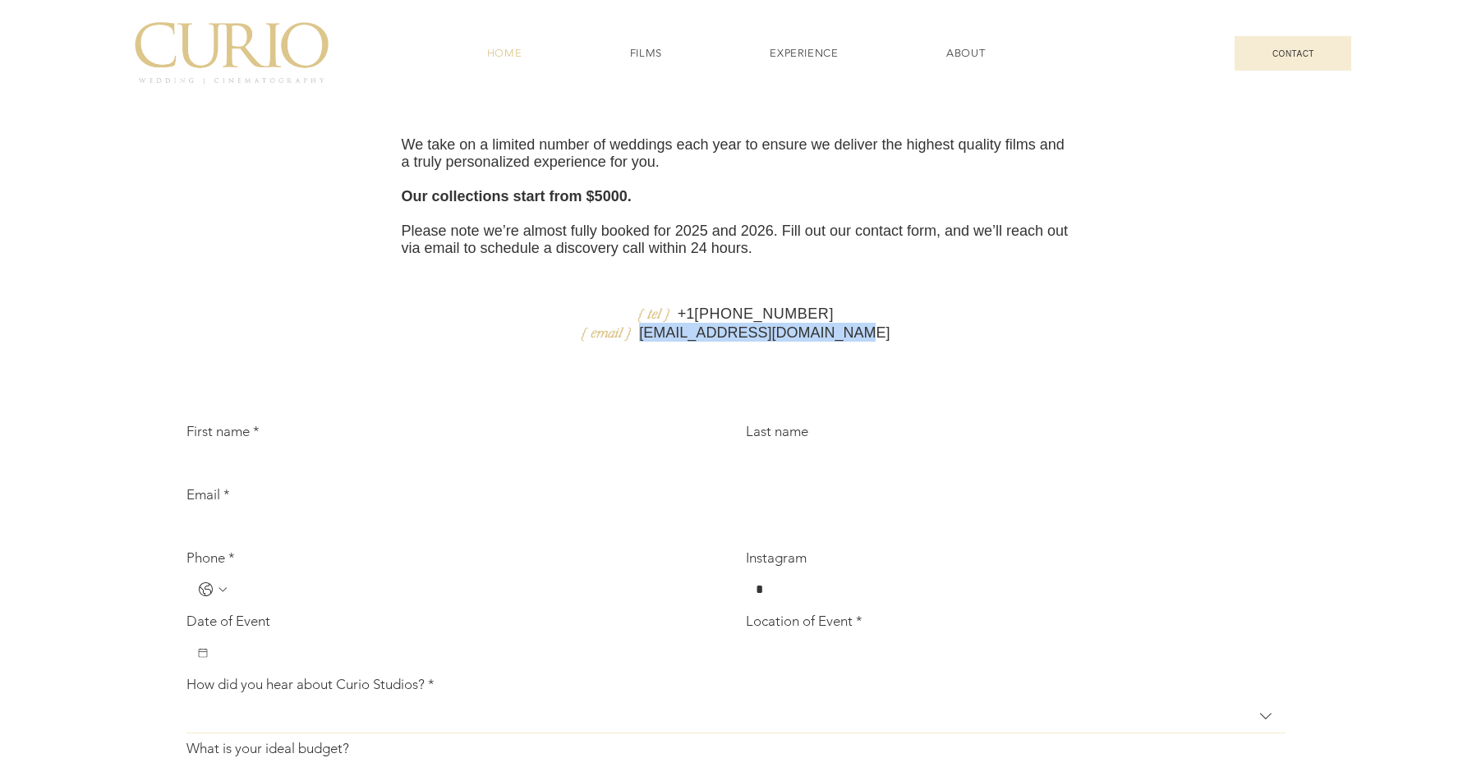
copy link "[EMAIL_ADDRESS][DOMAIN_NAME]"
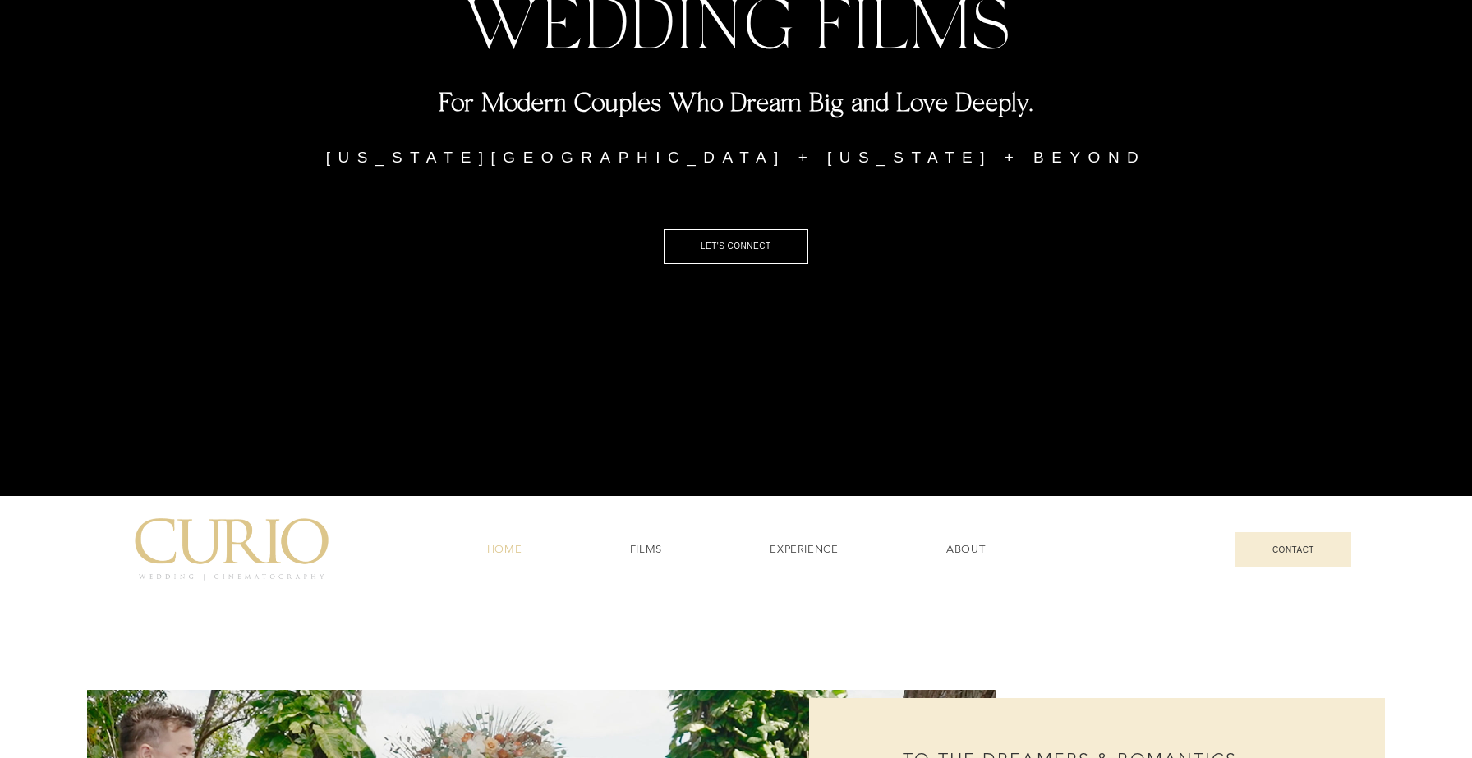
scroll to position [351, 0]
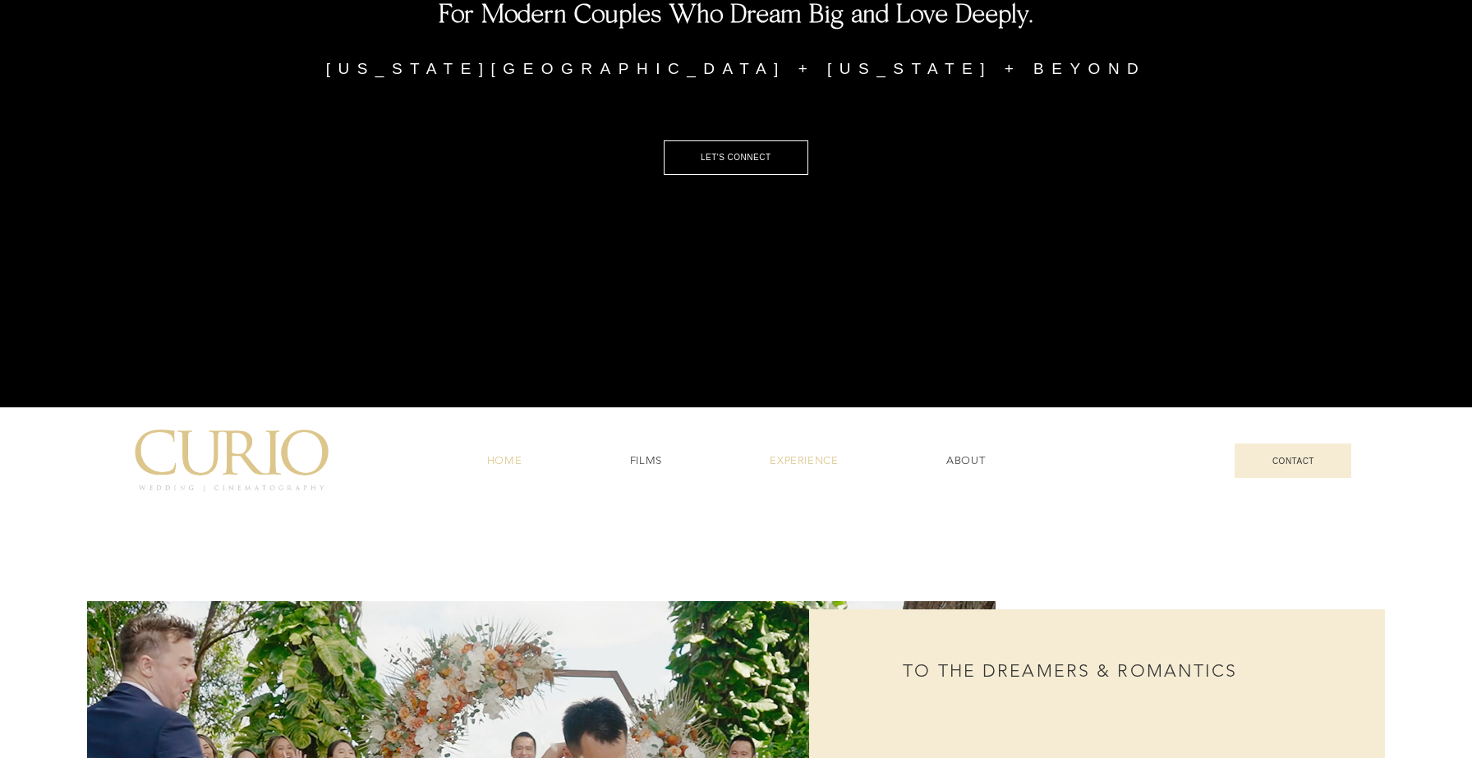
click at [793, 472] on link "EXPERIENCE" at bounding box center [805, 460] width 170 height 31
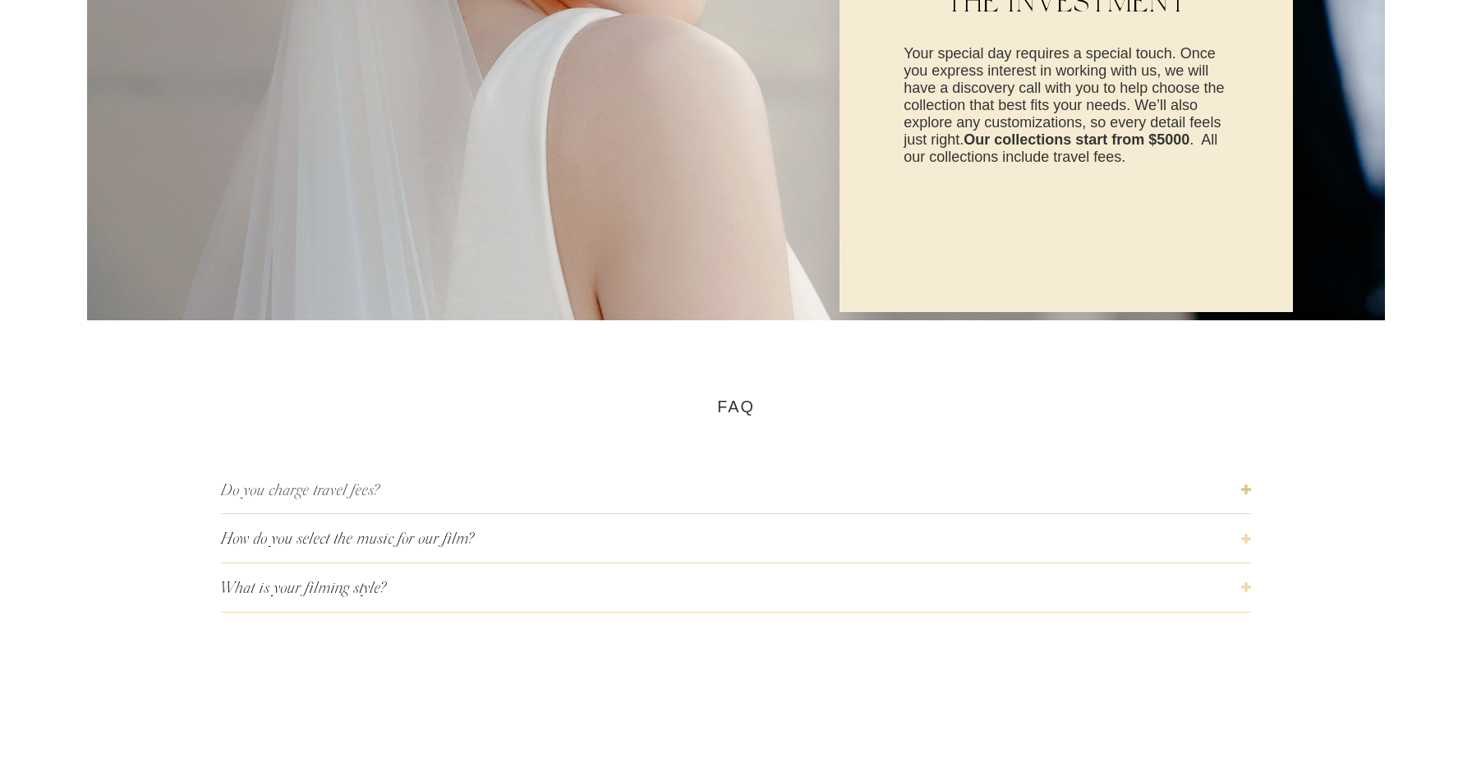
scroll to position [4987, 0]
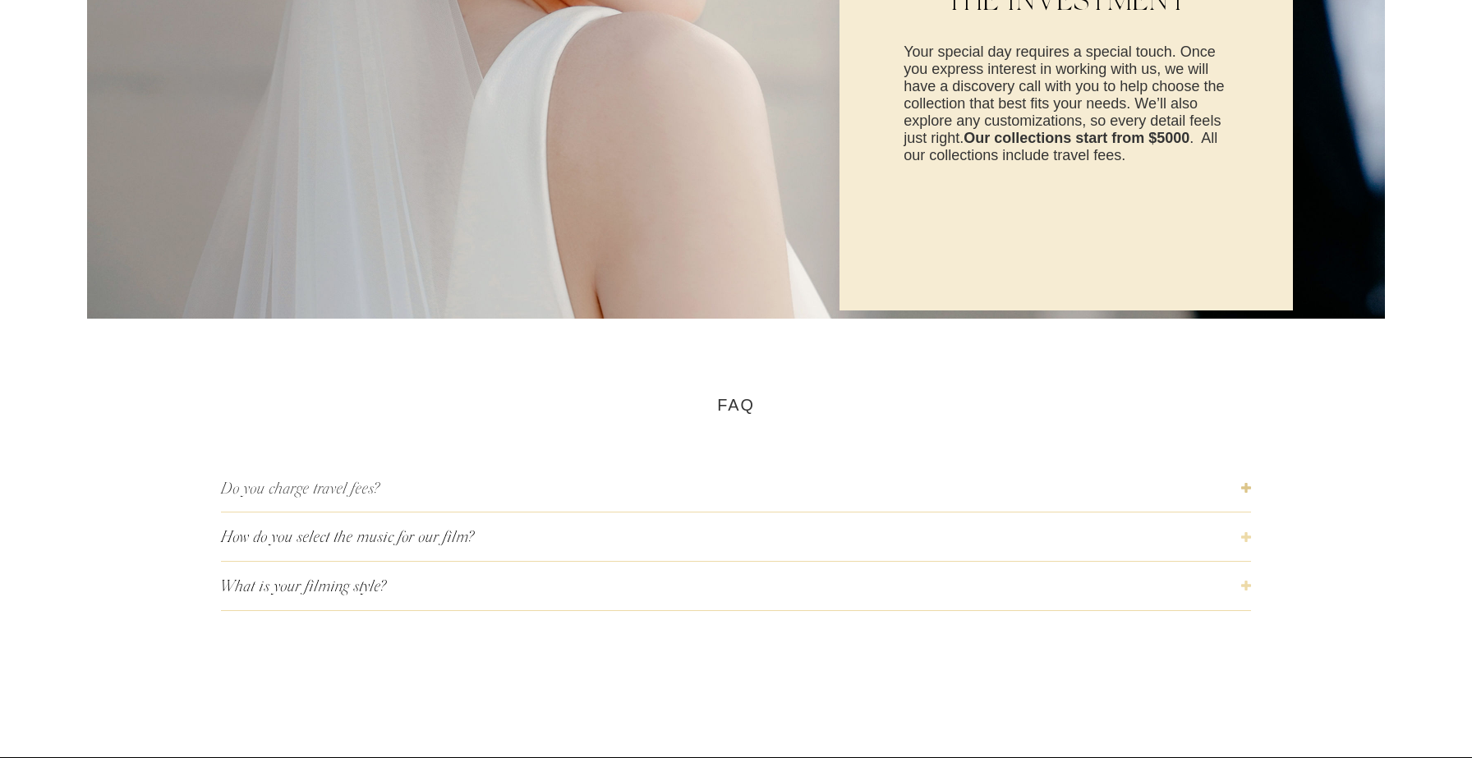
click at [689, 479] on span "Do you charge travel fees?" at bounding box center [731, 488] width 1020 height 22
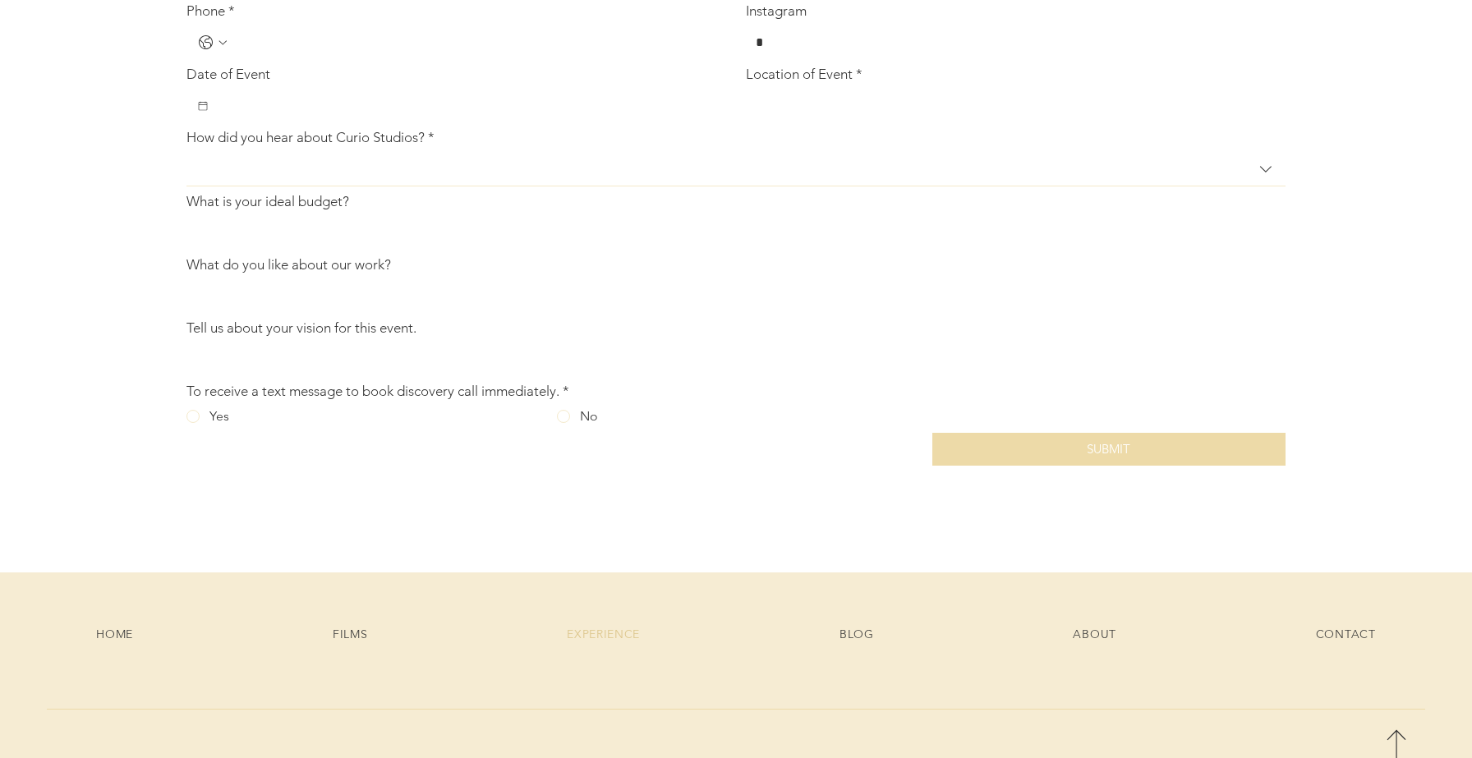
scroll to position [7513, 0]
